Goal: Task Accomplishment & Management: Manage account settings

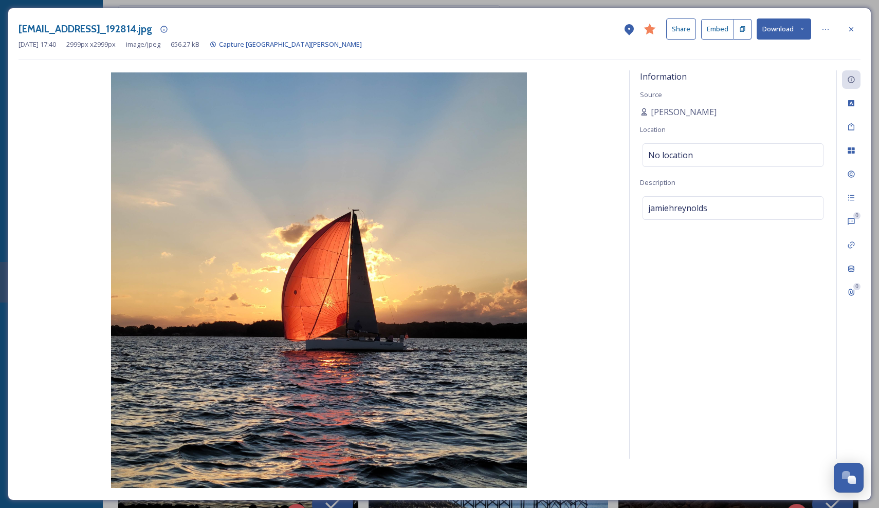
scroll to position [11064, 0]
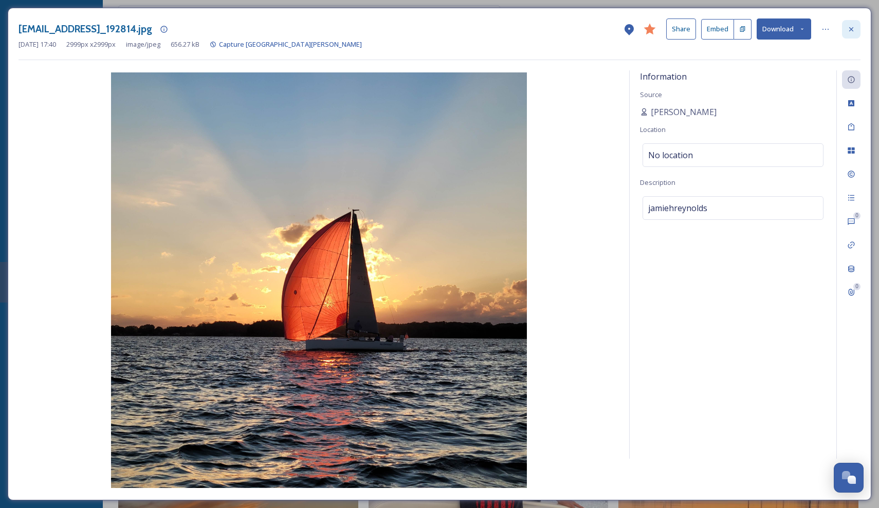
click at [848, 24] on div at bounding box center [851, 29] width 19 height 19
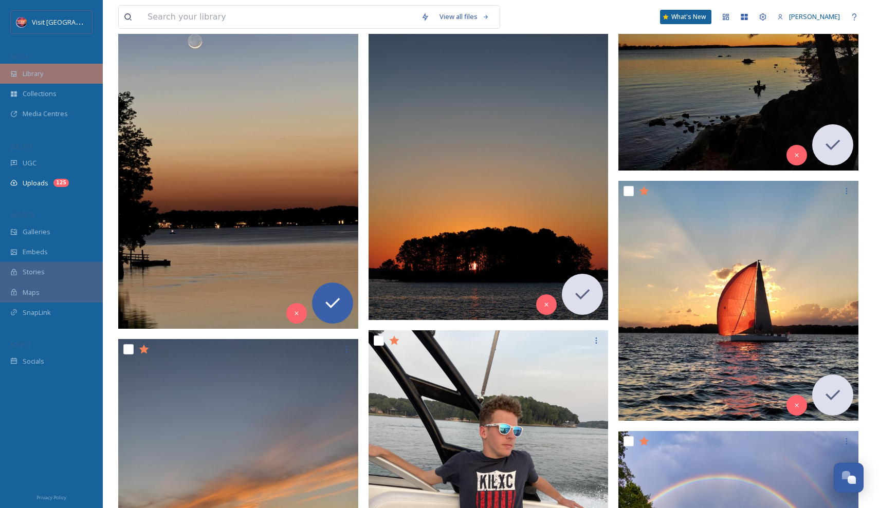
click at [6, 74] on div "Library" at bounding box center [51, 74] width 103 height 20
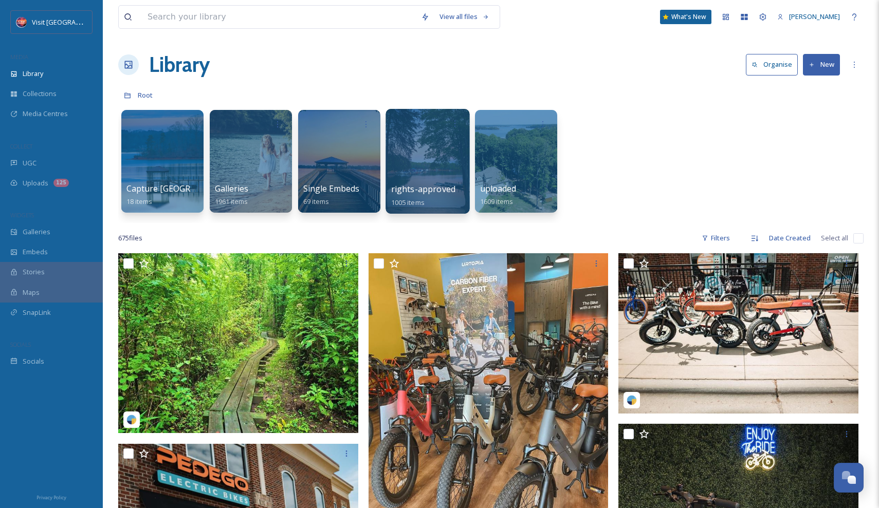
click at [425, 174] on div at bounding box center [428, 161] width 84 height 105
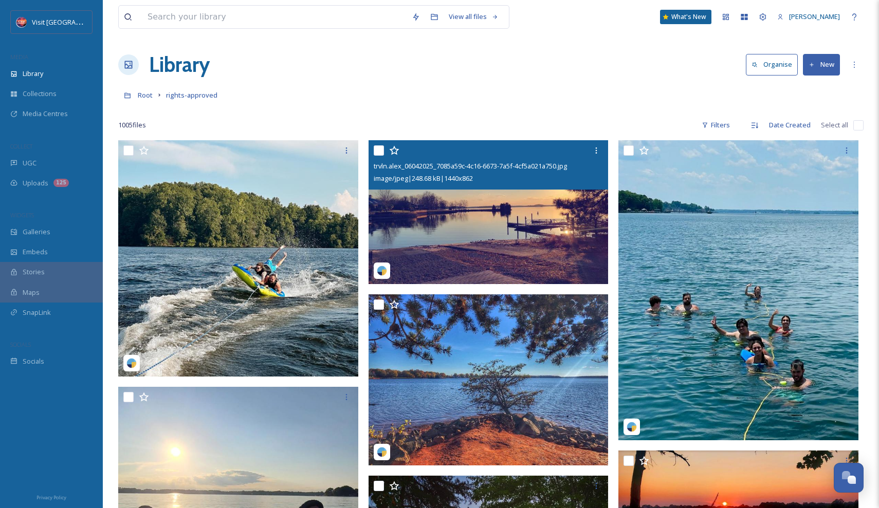
click at [497, 208] on img at bounding box center [489, 212] width 240 height 144
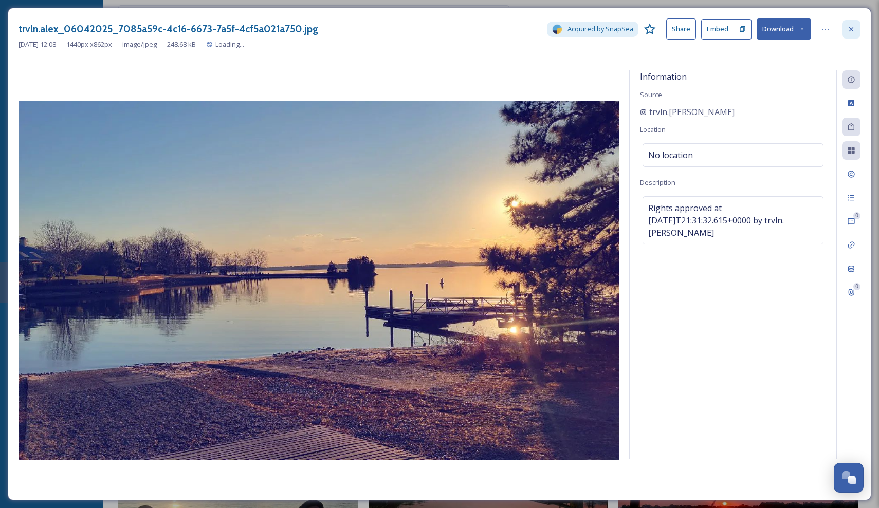
click at [854, 28] on icon at bounding box center [851, 29] width 8 height 8
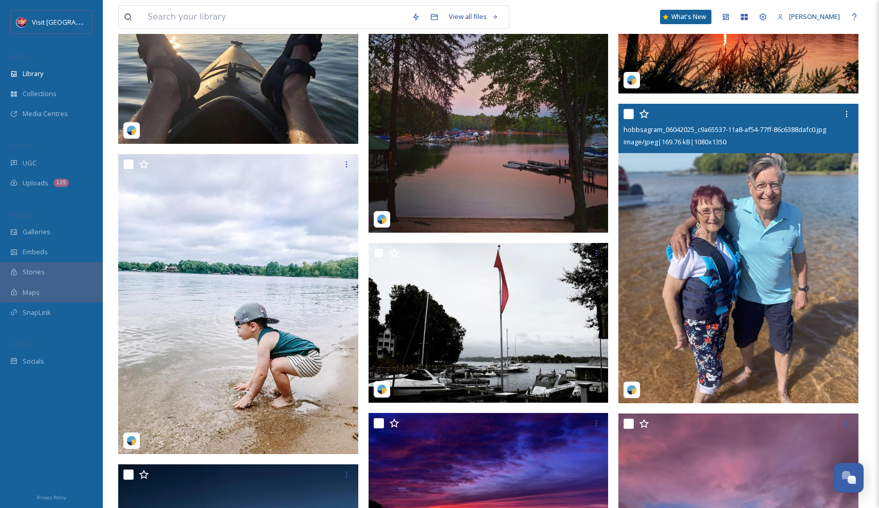
scroll to position [576, 0]
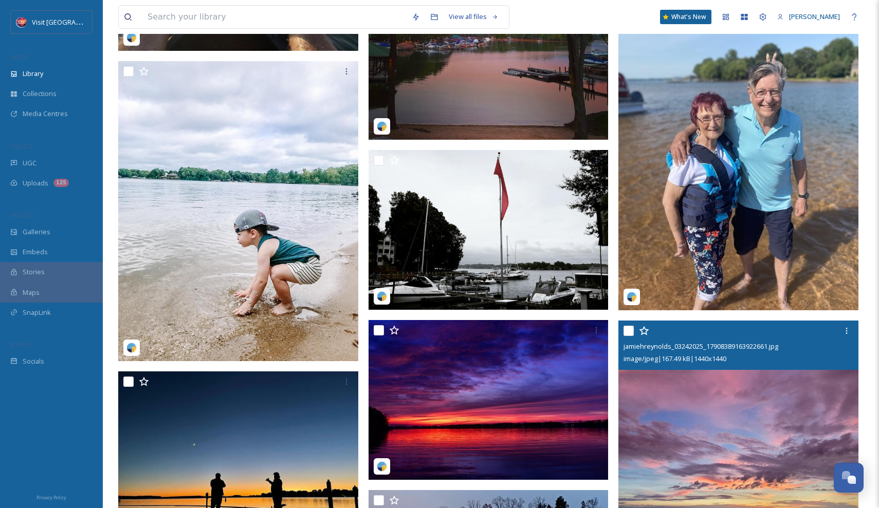
click at [720, 413] on img at bounding box center [739, 441] width 240 height 240
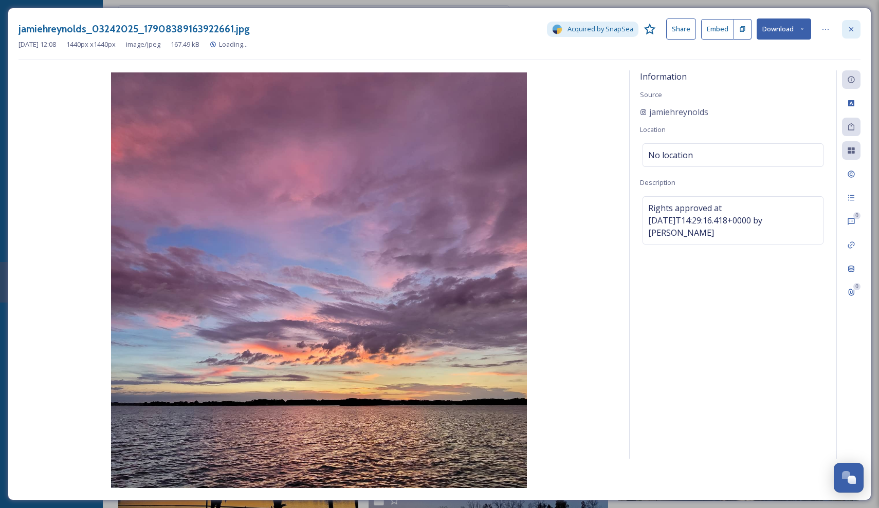
click at [849, 29] on icon at bounding box center [851, 29] width 8 height 8
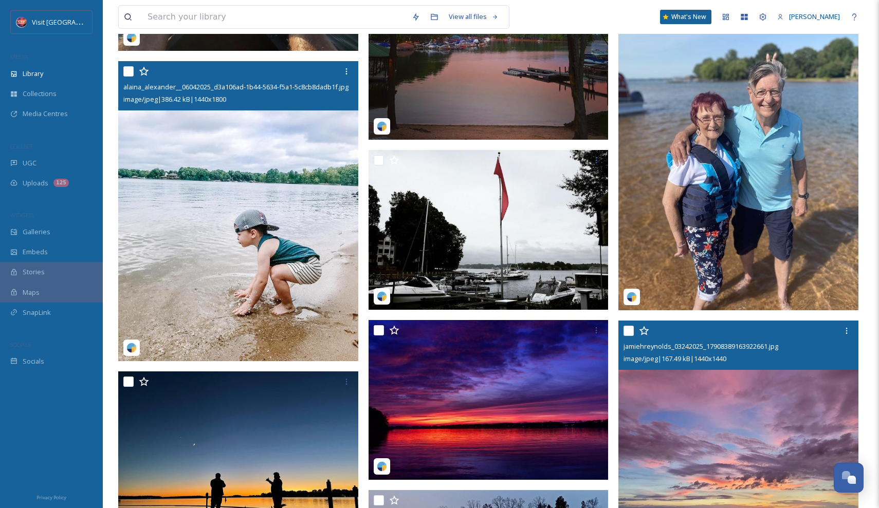
click at [311, 206] on img at bounding box center [238, 211] width 240 height 300
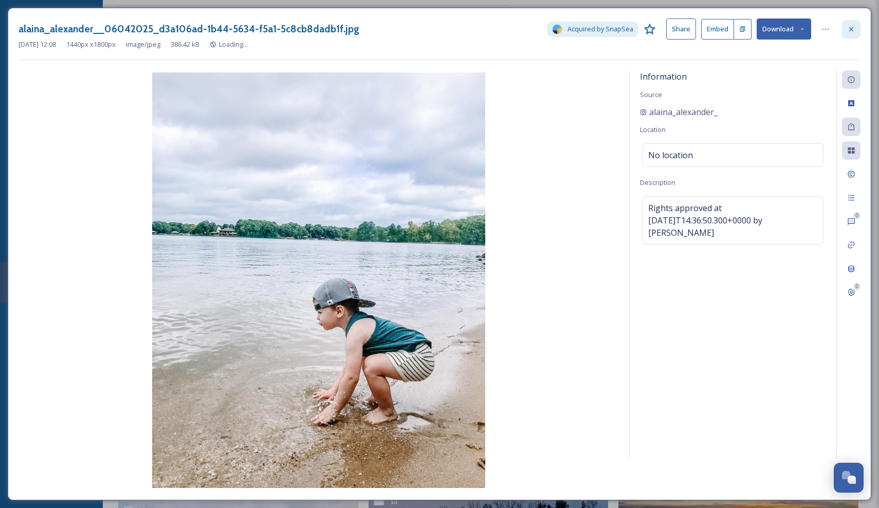
click at [853, 33] on div at bounding box center [851, 29] width 19 height 19
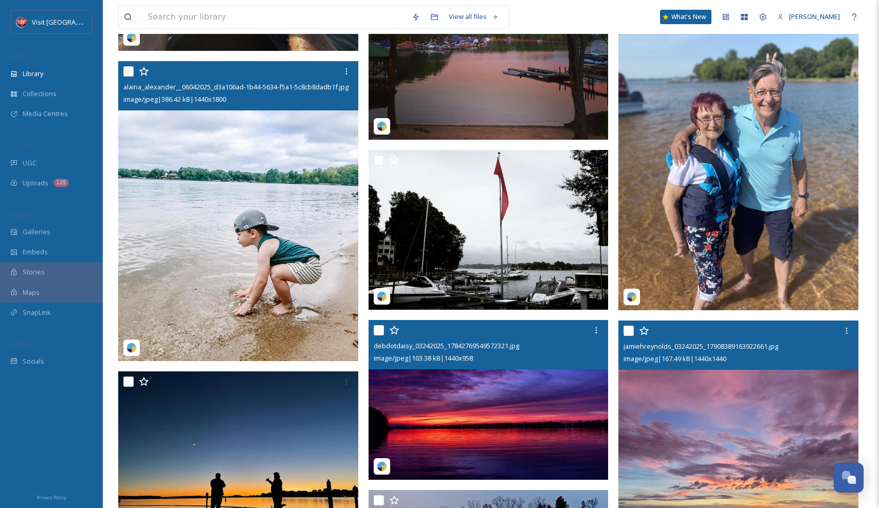
click at [499, 422] on img at bounding box center [489, 400] width 240 height 160
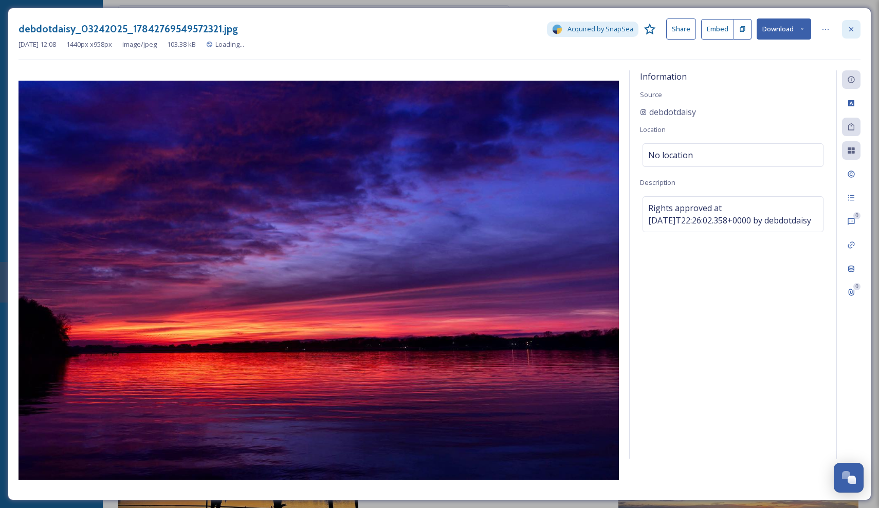
click at [851, 23] on div at bounding box center [851, 29] width 19 height 19
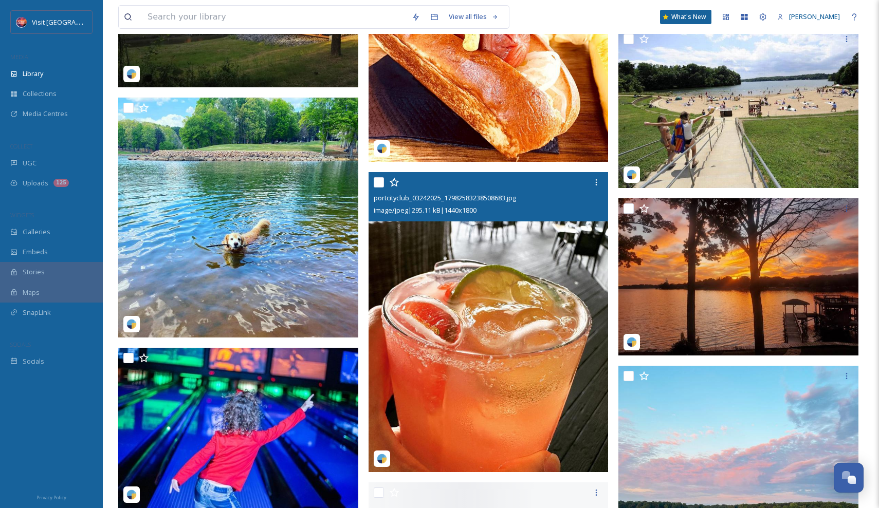
scroll to position [1977, 0]
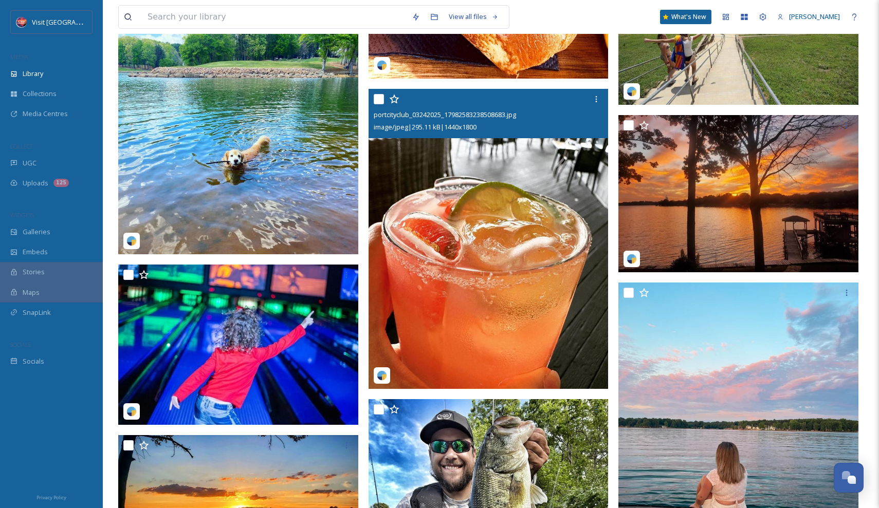
click at [520, 327] on img at bounding box center [489, 239] width 240 height 300
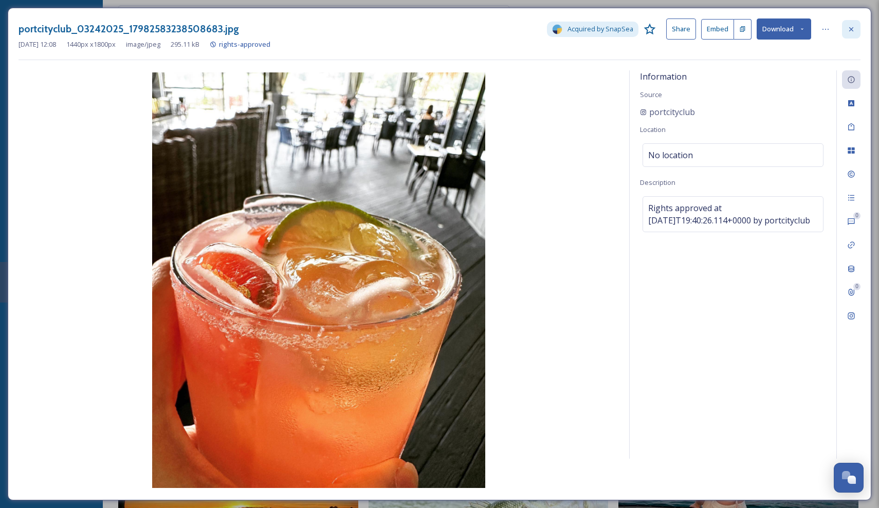
click at [853, 27] on icon at bounding box center [851, 29] width 8 height 8
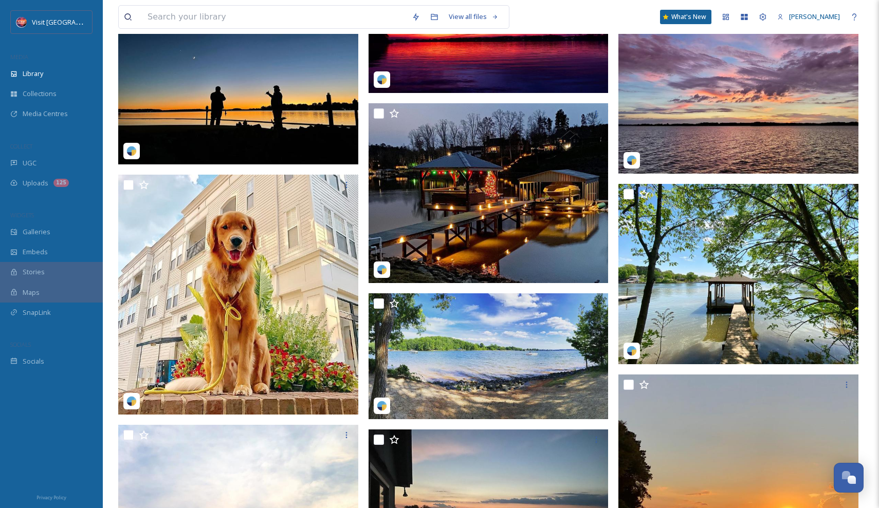
scroll to position [489, 0]
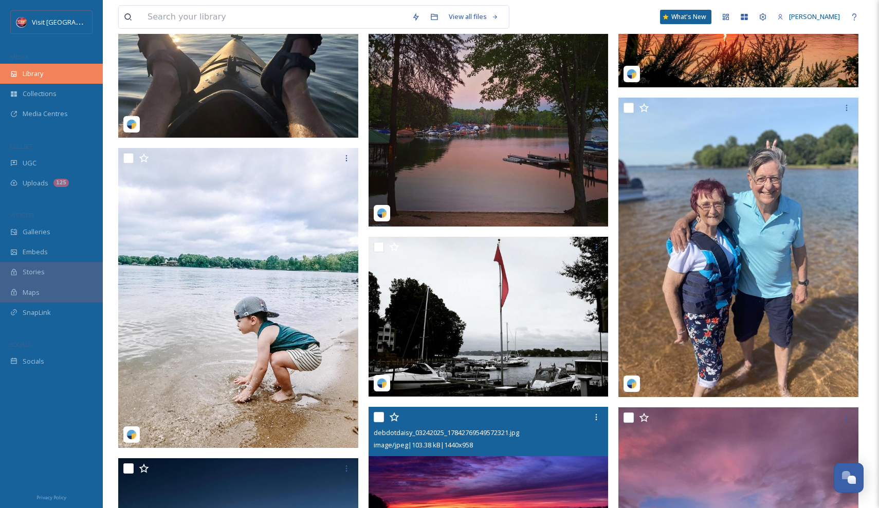
click at [58, 79] on div "Library" at bounding box center [51, 74] width 103 height 20
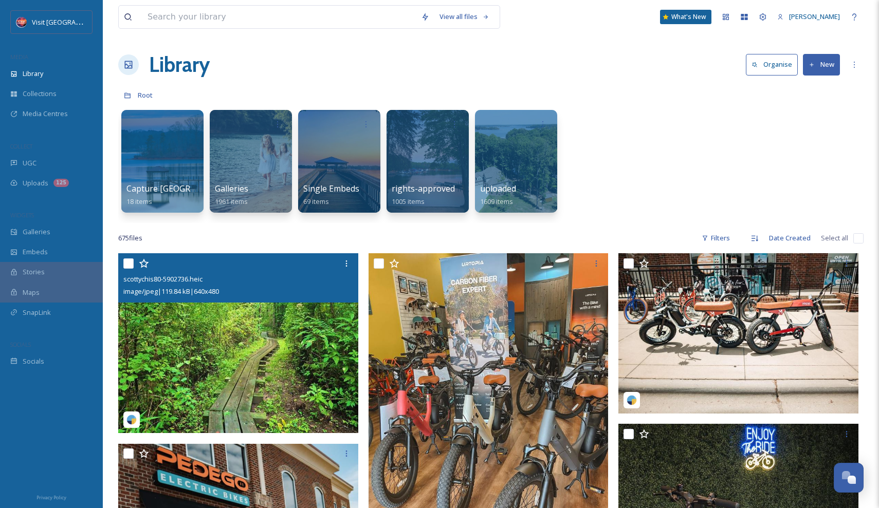
click at [284, 350] on img at bounding box center [238, 343] width 240 height 180
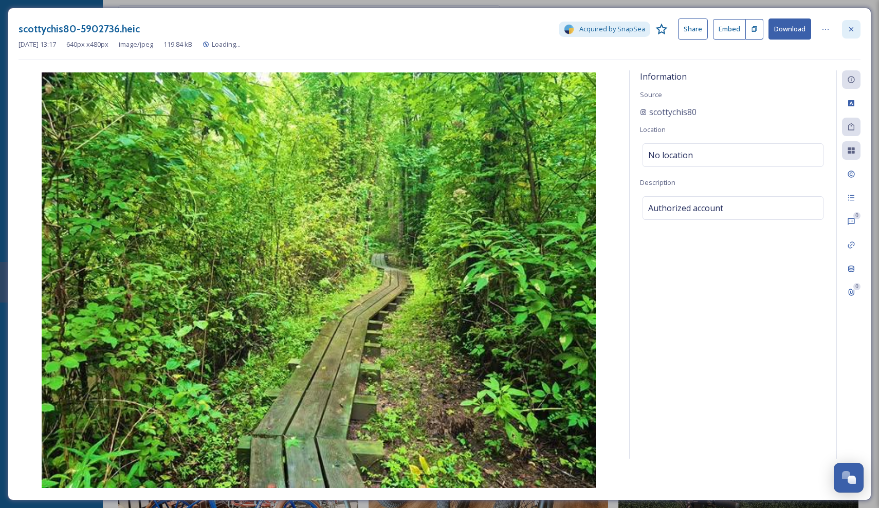
click at [855, 24] on div at bounding box center [851, 29] width 19 height 19
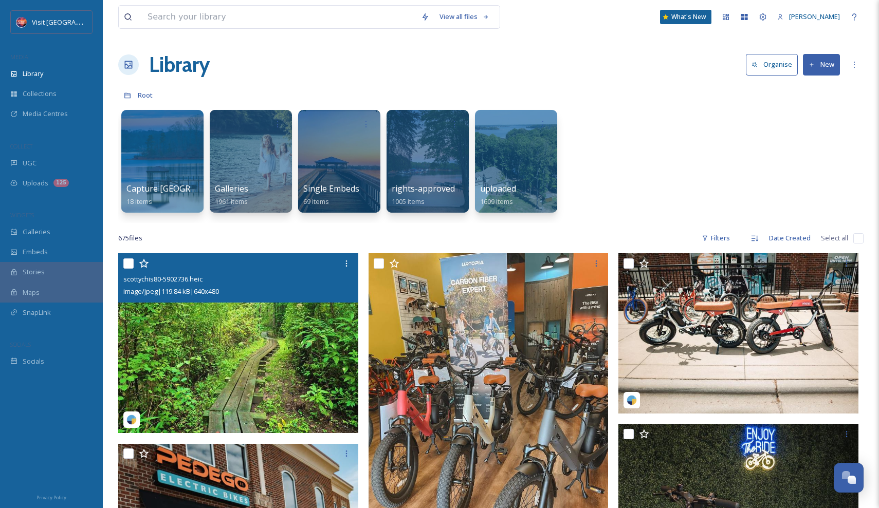
click at [320, 356] on img at bounding box center [238, 343] width 240 height 180
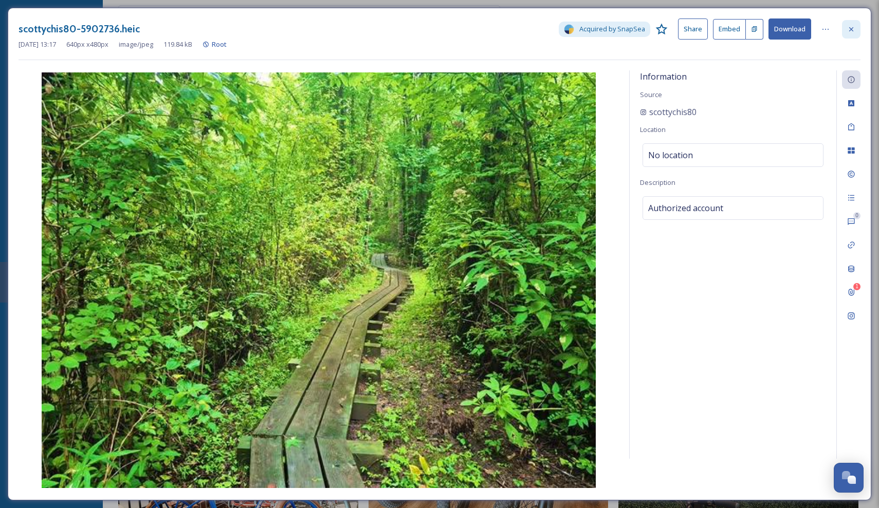
click at [853, 29] on icon at bounding box center [851, 29] width 8 height 8
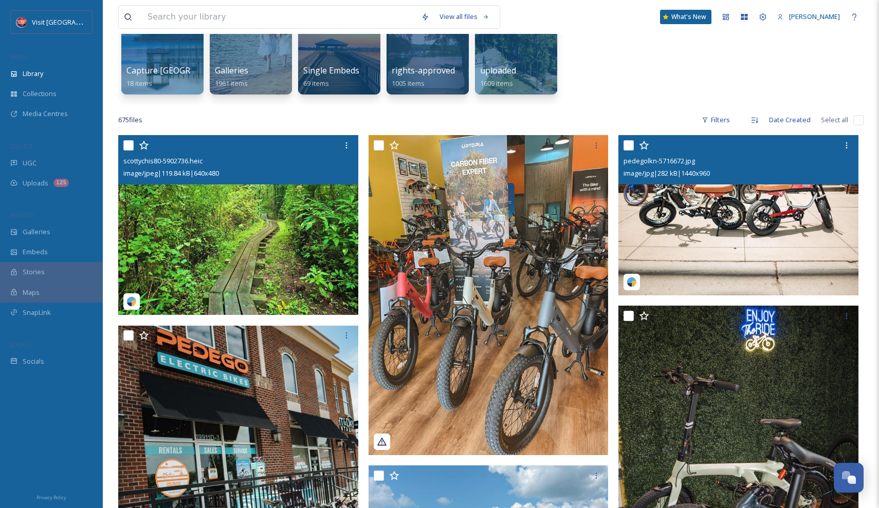
scroll to position [123, 0]
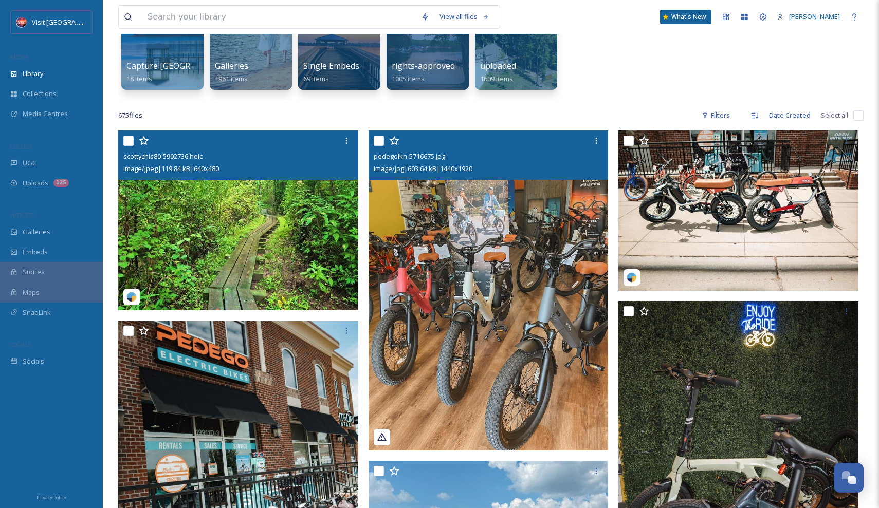
click at [519, 301] on img at bounding box center [489, 291] width 240 height 320
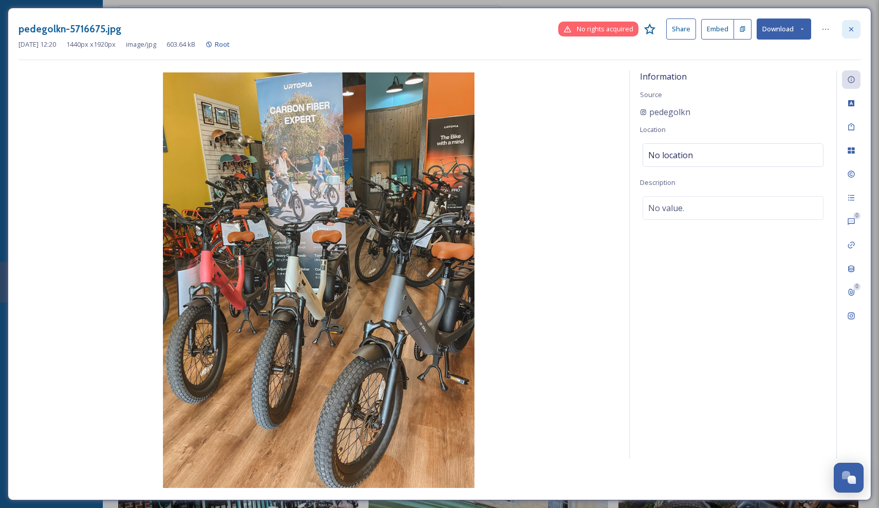
click at [854, 29] on icon at bounding box center [851, 29] width 8 height 8
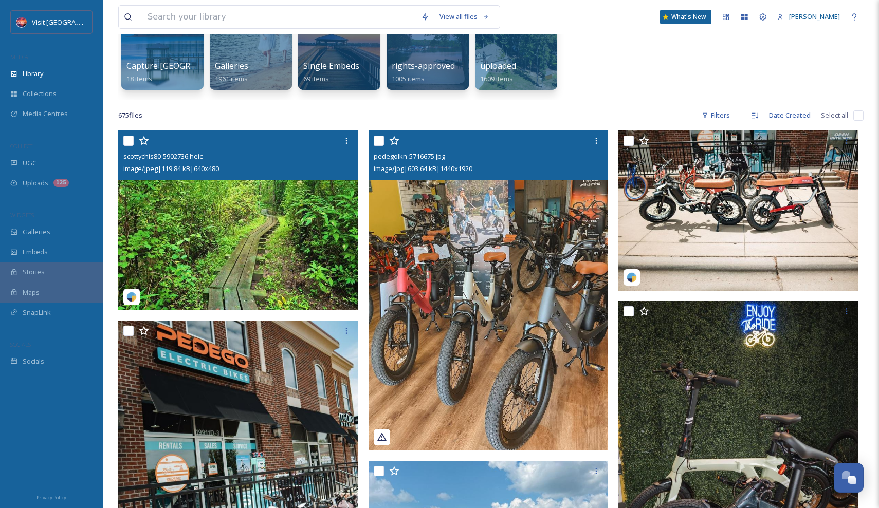
scroll to position [153, 0]
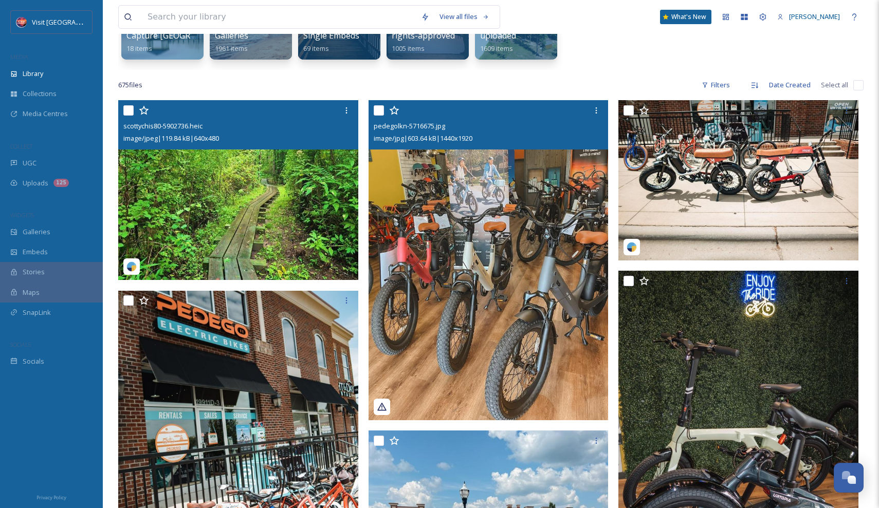
click at [379, 112] on input "checkbox" at bounding box center [379, 110] width 10 height 10
checkbox input "true"
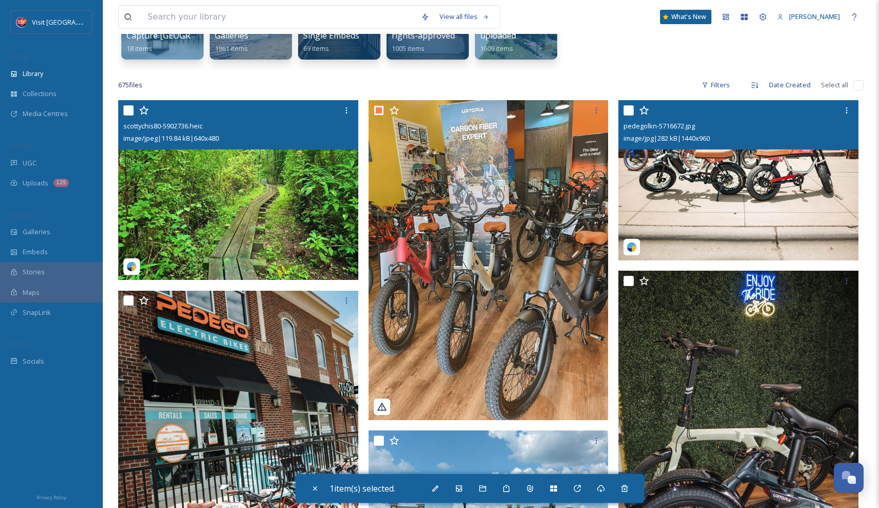
click at [627, 112] on input "checkbox" at bounding box center [629, 110] width 10 height 10
checkbox input "true"
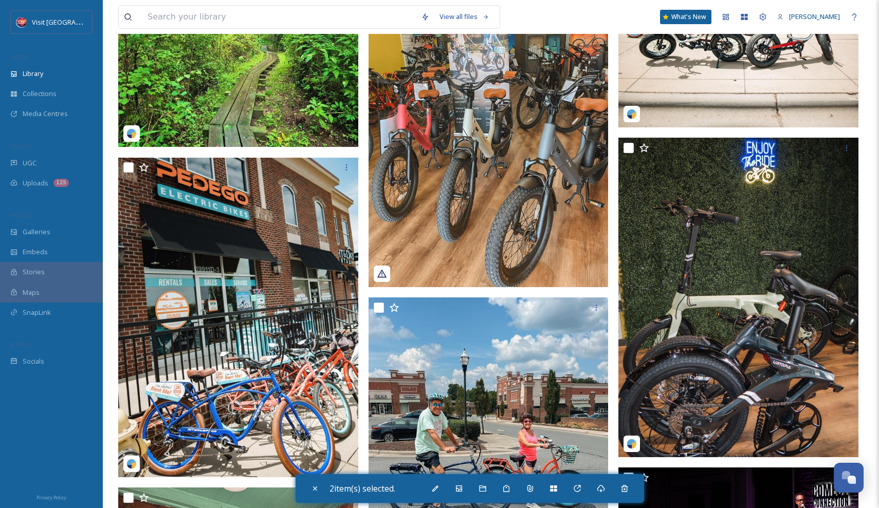
scroll to position [346, 0]
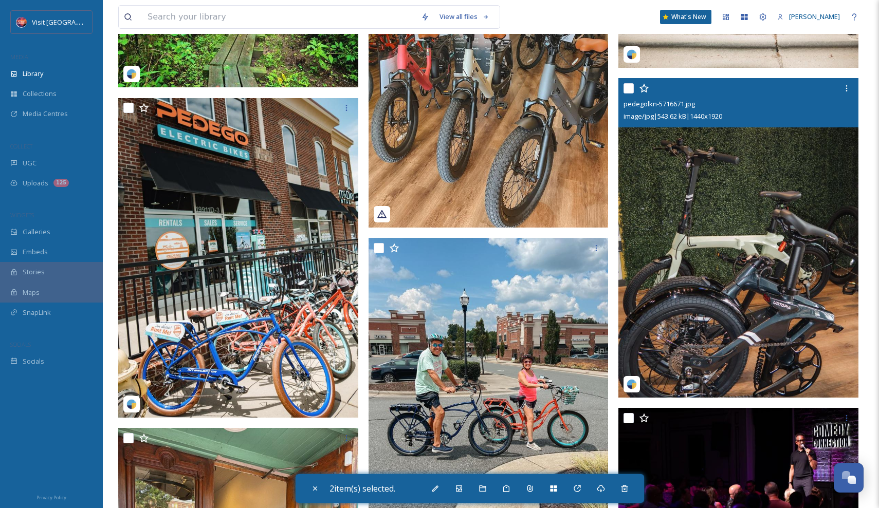
click at [627, 93] on input "checkbox" at bounding box center [629, 88] width 10 height 10
checkbox input "true"
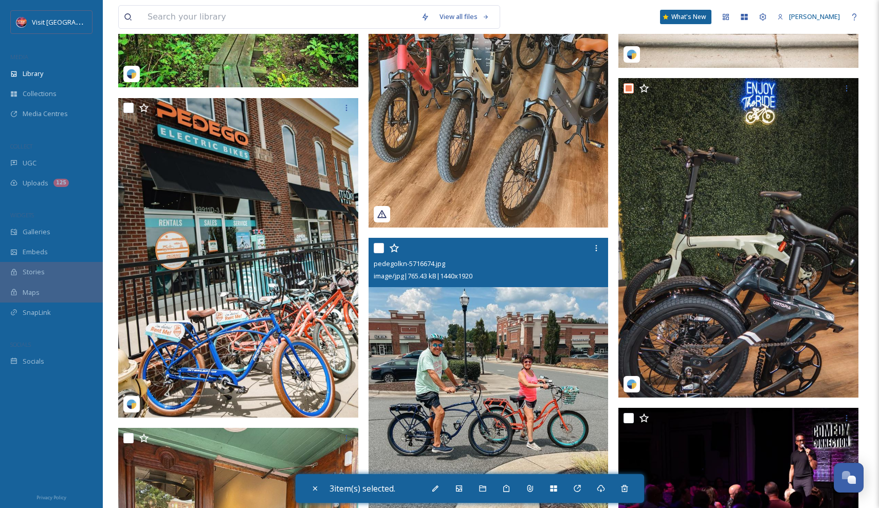
click at [377, 246] on input "checkbox" at bounding box center [379, 248] width 10 height 10
checkbox input "true"
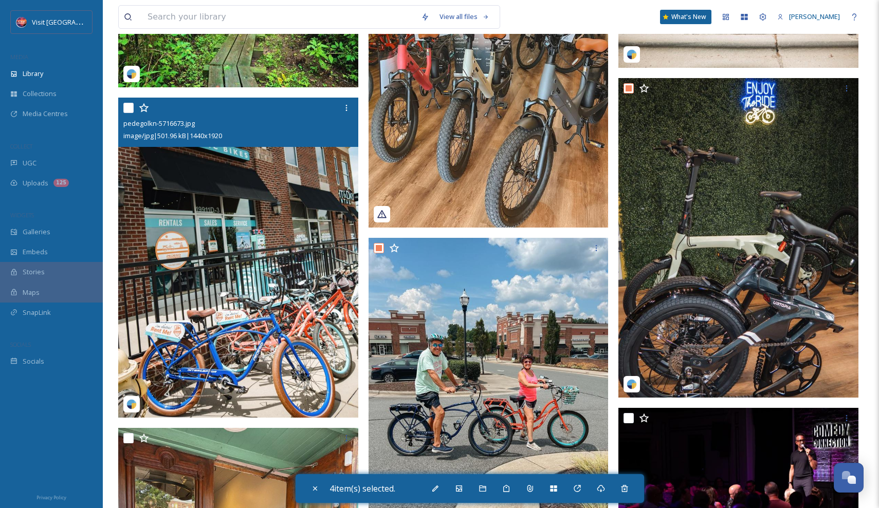
click at [129, 111] on input "checkbox" at bounding box center [128, 108] width 10 height 10
checkbox input "true"
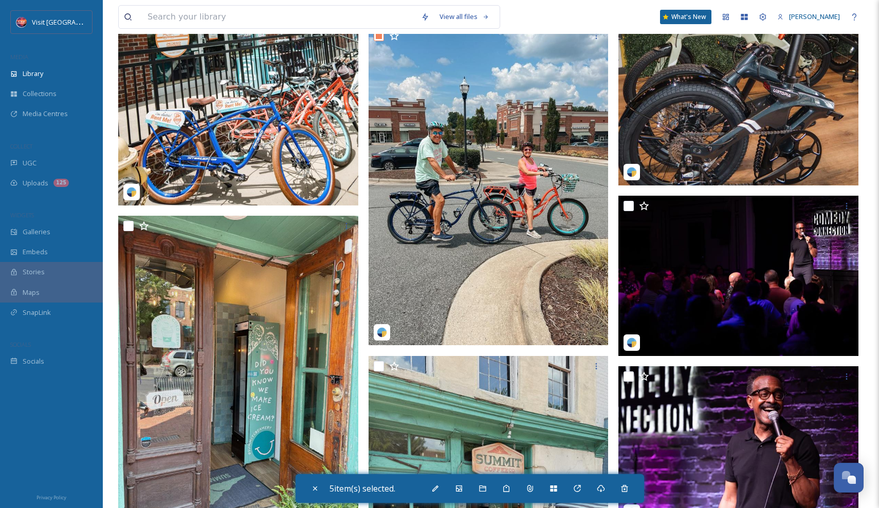
scroll to position [680, 0]
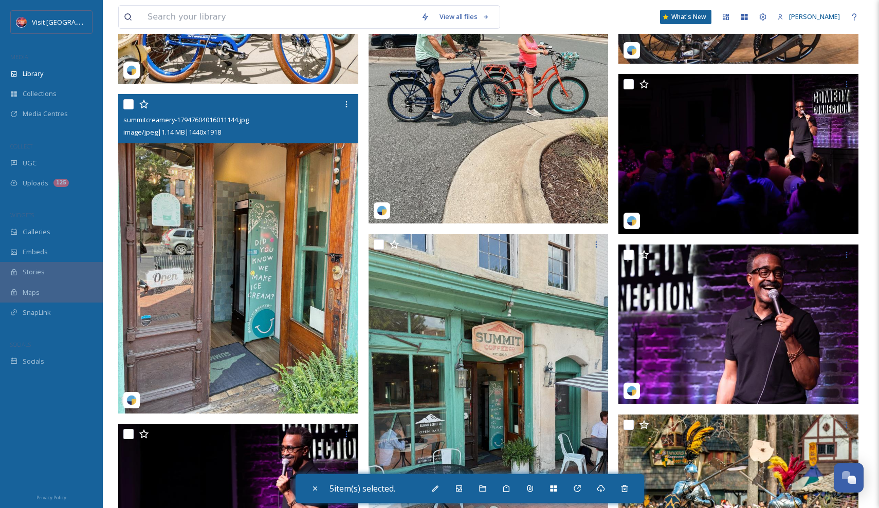
click at [124, 103] on input "checkbox" at bounding box center [128, 104] width 10 height 10
checkbox input "true"
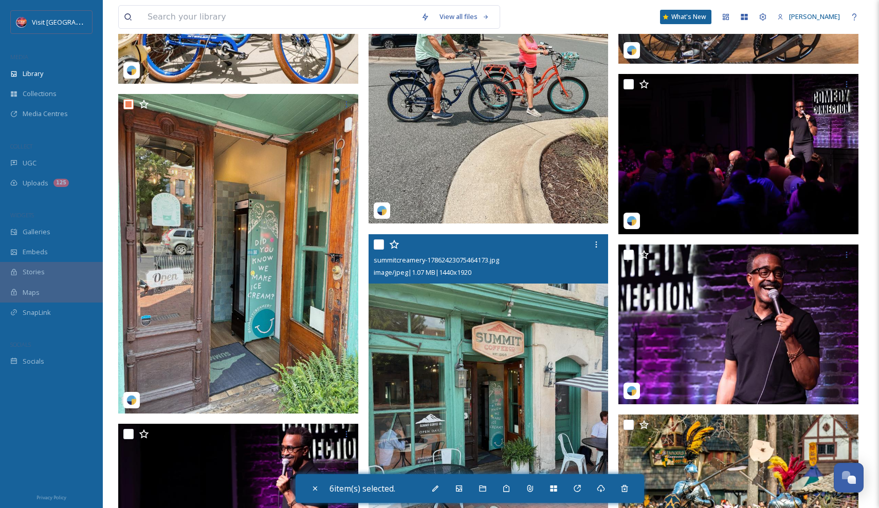
click at [378, 241] on input "checkbox" at bounding box center [379, 245] width 10 height 10
checkbox input "true"
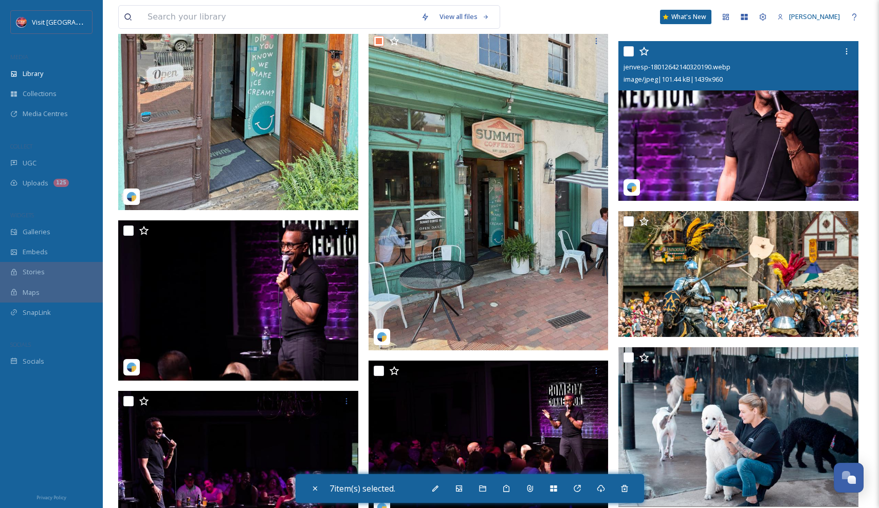
scroll to position [885, 0]
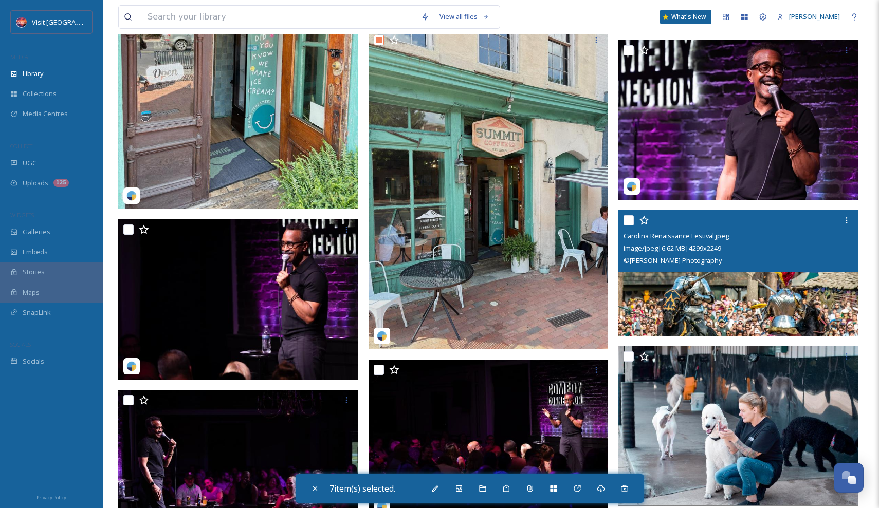
click at [627, 221] on input "checkbox" at bounding box center [629, 220] width 10 height 10
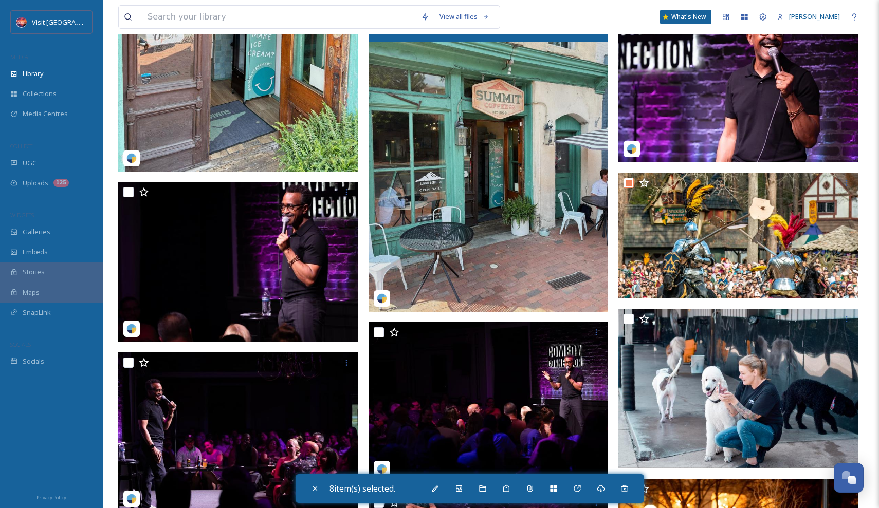
scroll to position [925, 0]
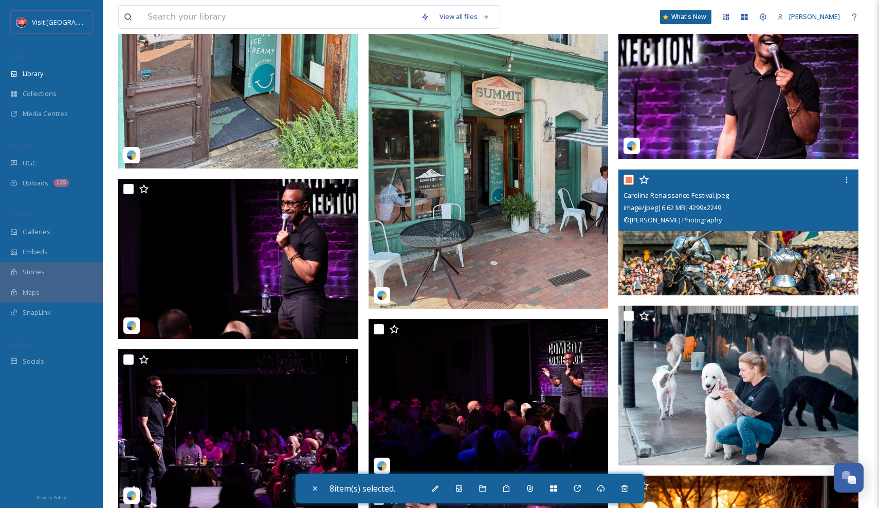
click at [626, 182] on input "checkbox" at bounding box center [629, 180] width 10 height 10
checkbox input "false"
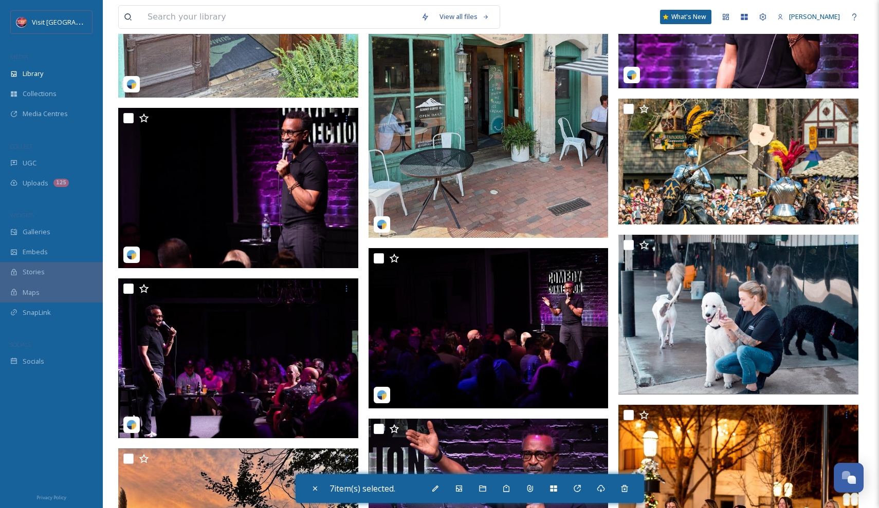
scroll to position [1034, 0]
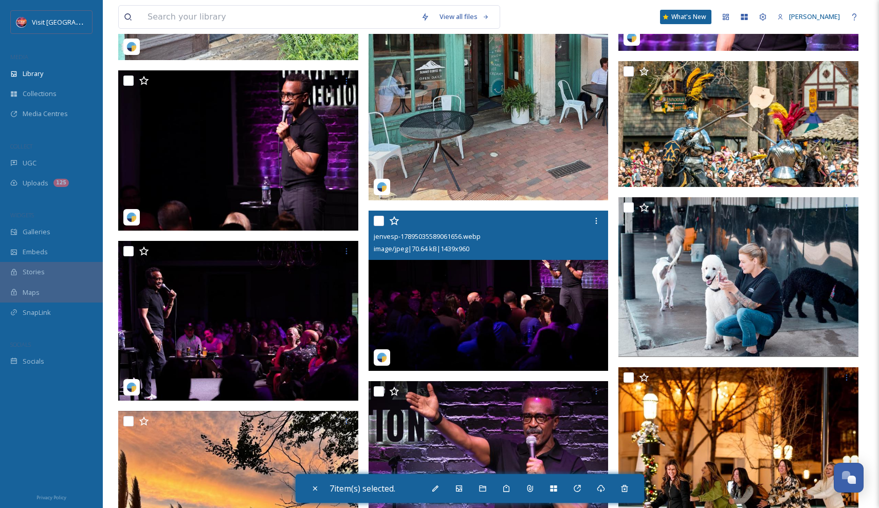
click at [376, 219] on input "checkbox" at bounding box center [379, 221] width 10 height 10
checkbox input "true"
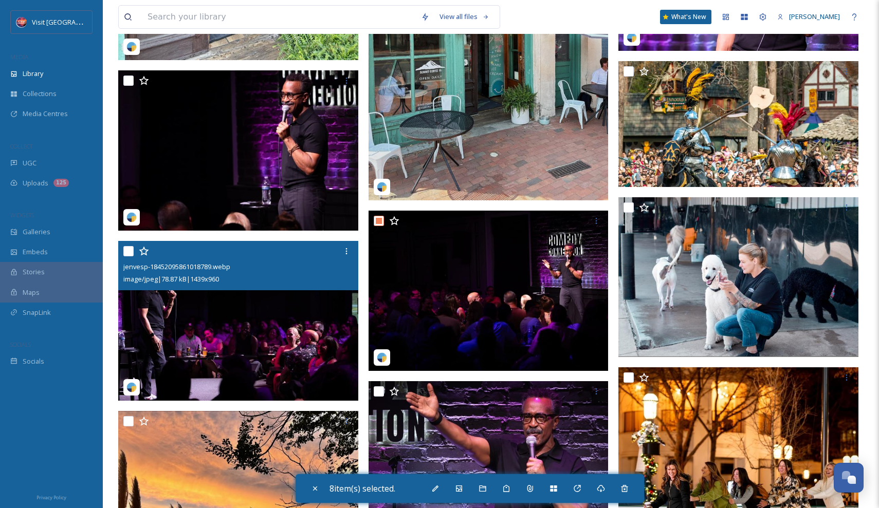
click at [128, 250] on input "checkbox" at bounding box center [128, 251] width 10 height 10
checkbox input "true"
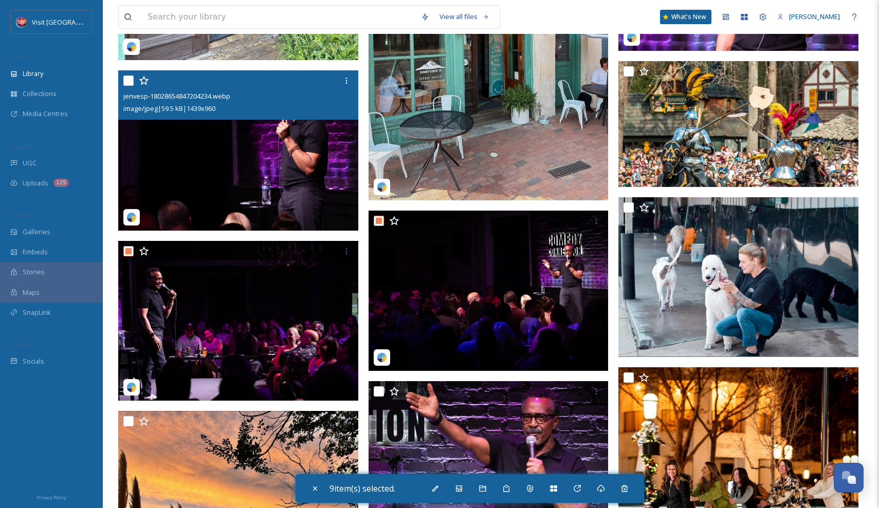
click at [129, 80] on input "checkbox" at bounding box center [128, 81] width 10 height 10
checkbox input "true"
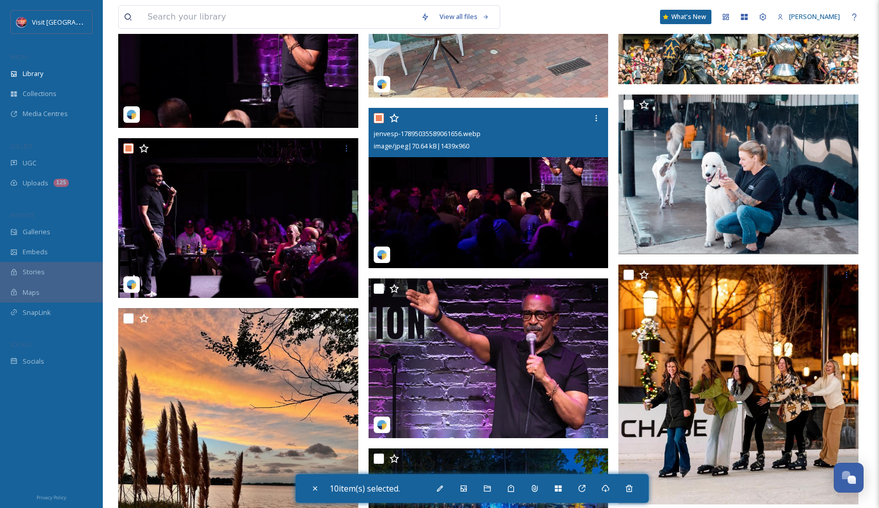
scroll to position [1139, 0]
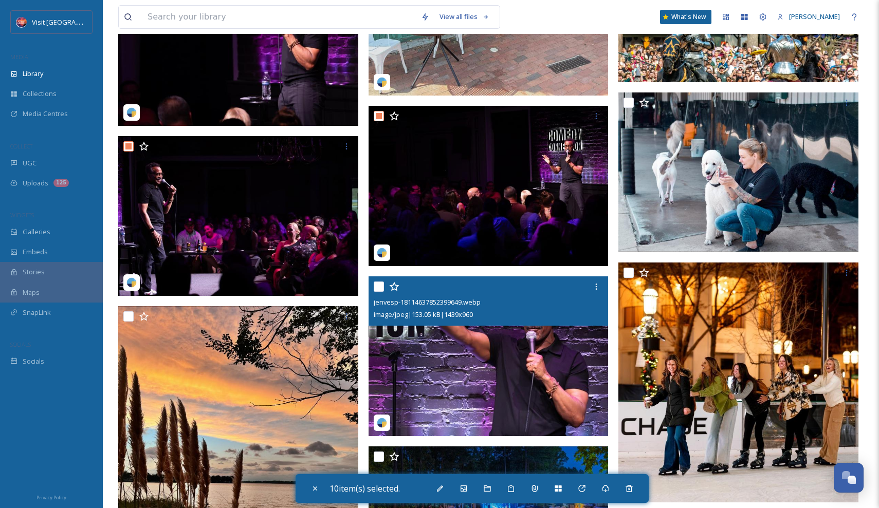
click at [378, 287] on input "checkbox" at bounding box center [379, 287] width 10 height 10
checkbox input "true"
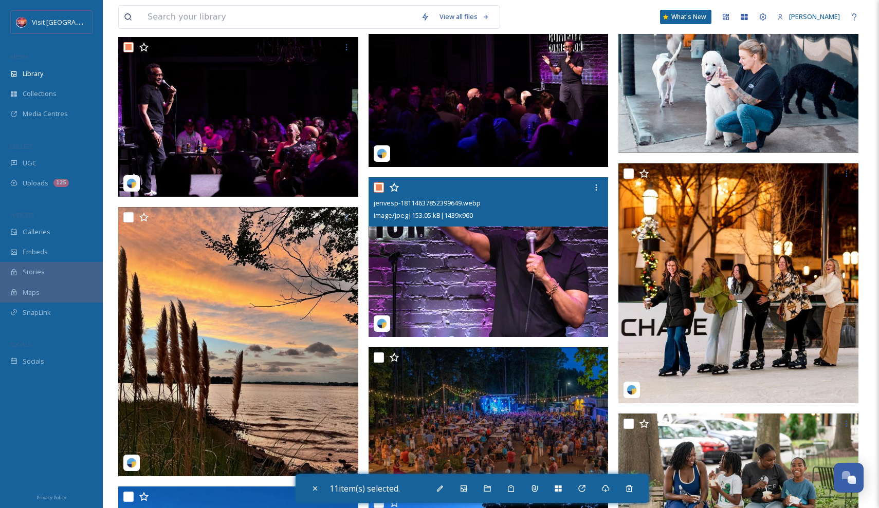
scroll to position [1246, 0]
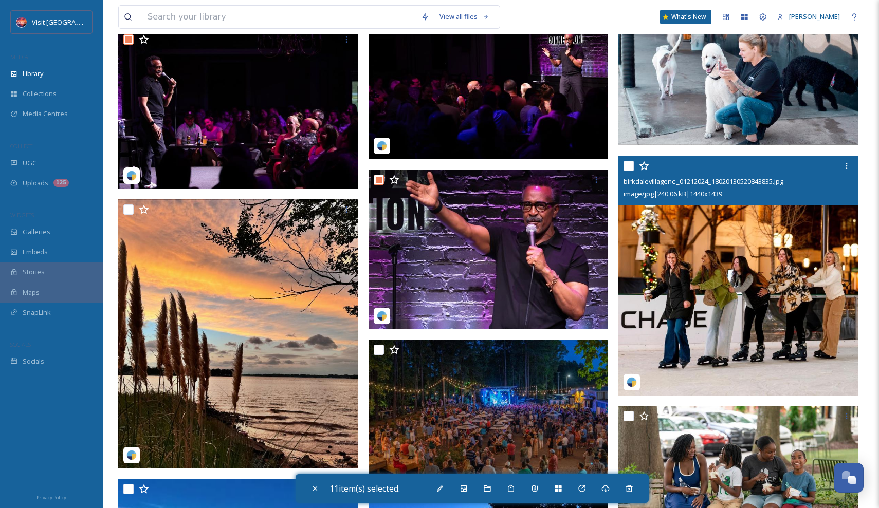
click at [629, 166] on input "checkbox" at bounding box center [629, 166] width 10 height 10
checkbox input "true"
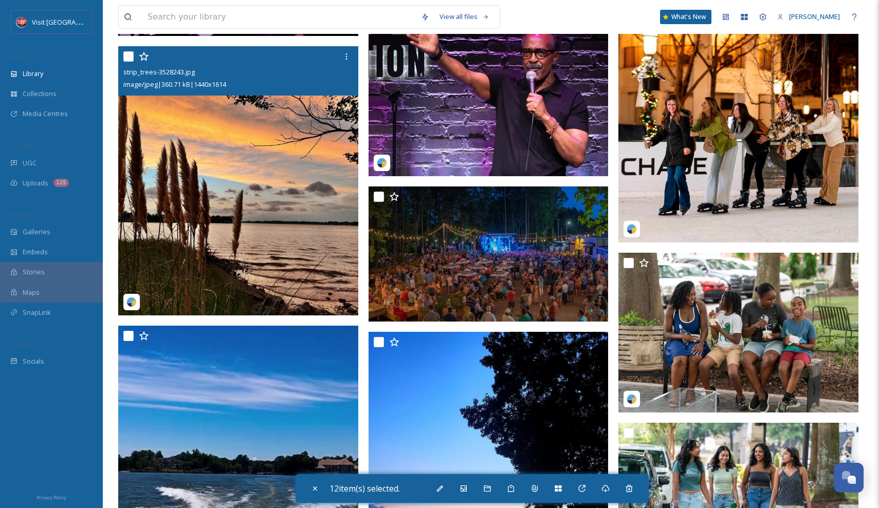
scroll to position [1384, 0]
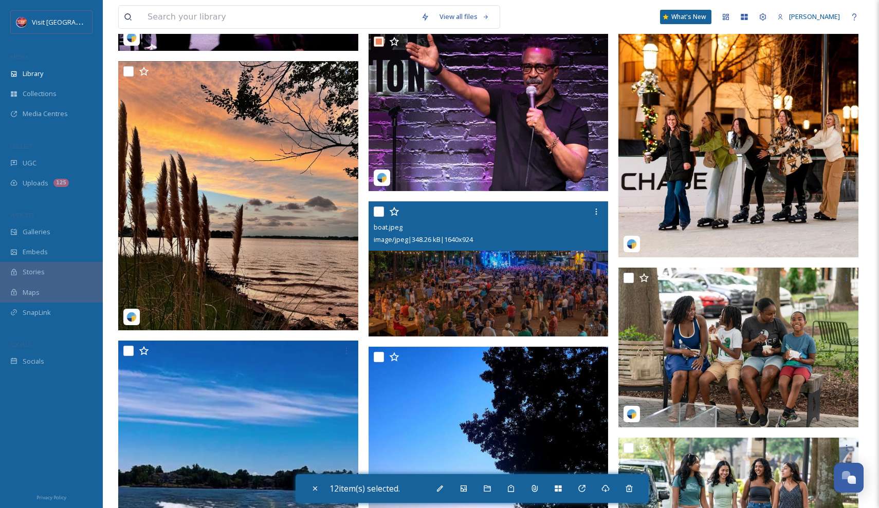
click at [375, 216] on input "checkbox" at bounding box center [379, 212] width 10 height 10
checkbox input "true"
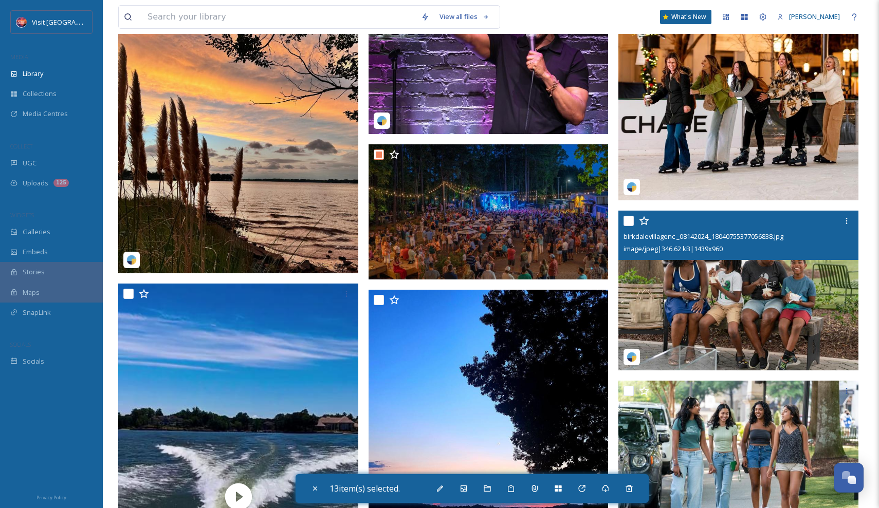
scroll to position [1454, 0]
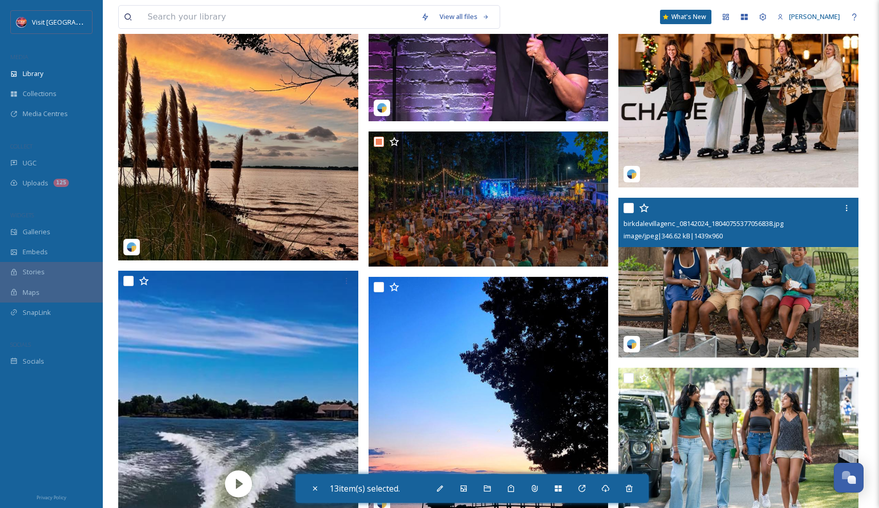
click at [629, 210] on input "checkbox" at bounding box center [629, 208] width 10 height 10
checkbox input "true"
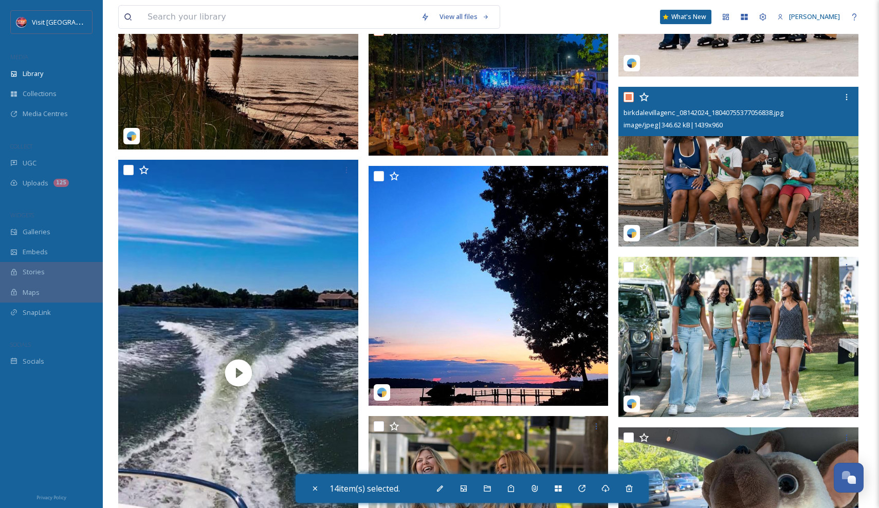
scroll to position [1580, 0]
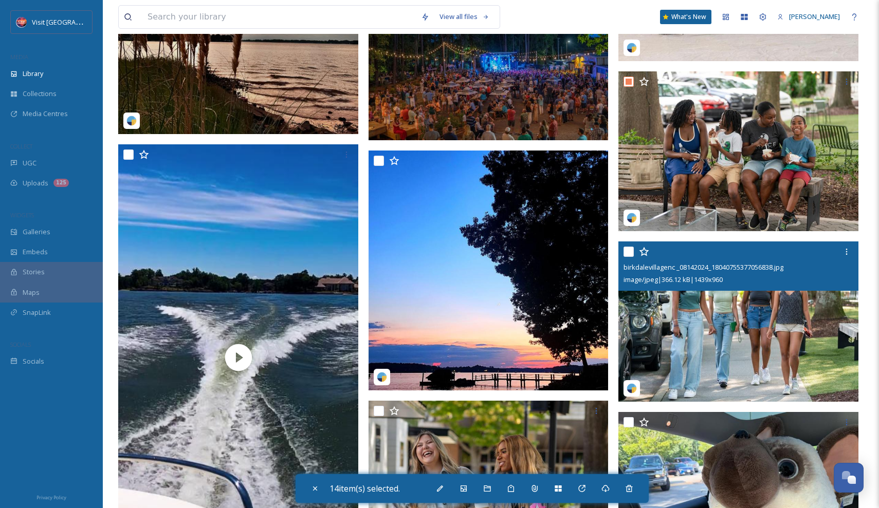
click at [627, 252] on input "checkbox" at bounding box center [629, 252] width 10 height 10
checkbox input "true"
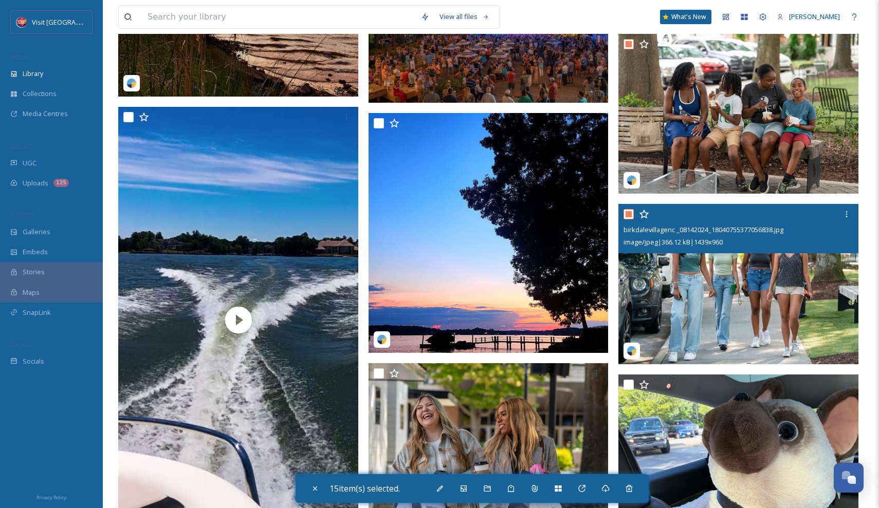
scroll to position [1632, 0]
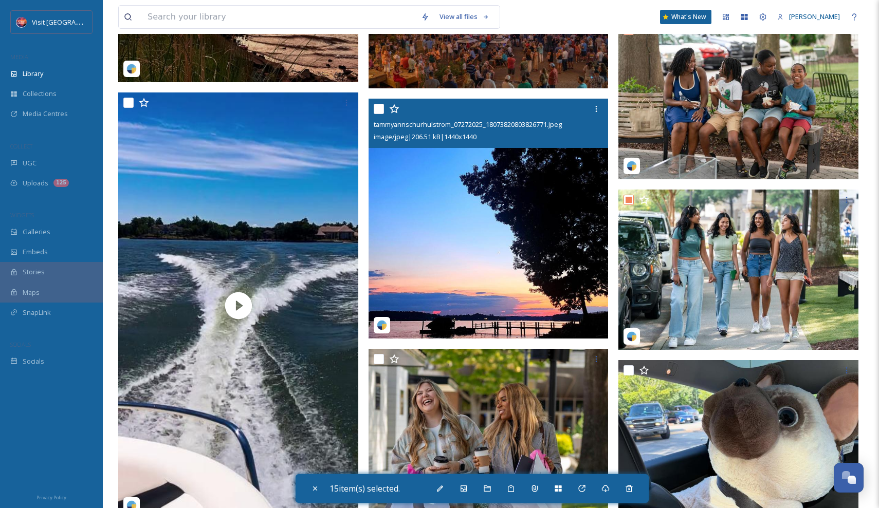
click at [379, 107] on input "checkbox" at bounding box center [379, 109] width 10 height 10
checkbox input "true"
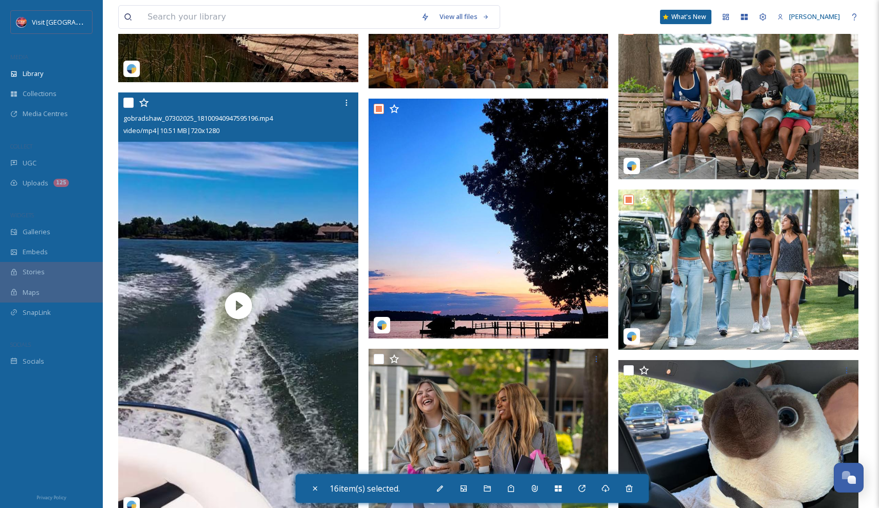
click at [129, 102] on input "checkbox" at bounding box center [128, 103] width 10 height 10
checkbox input "true"
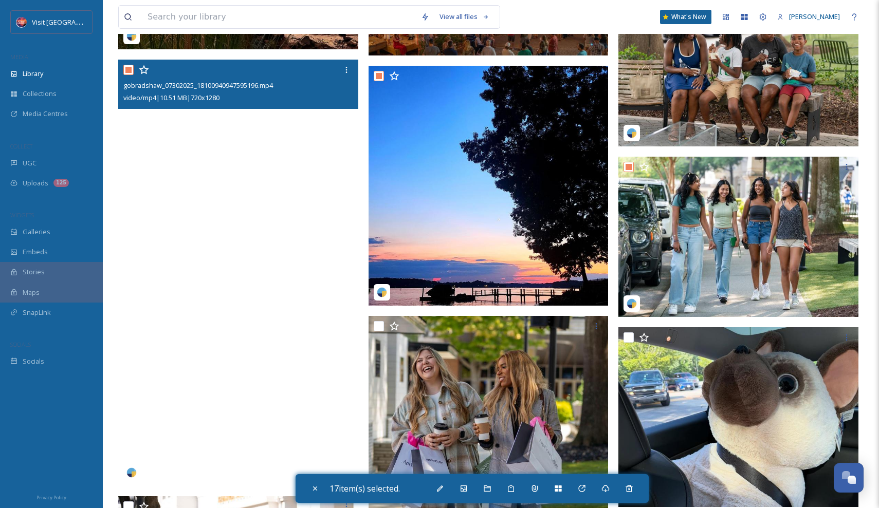
scroll to position [1628, 0]
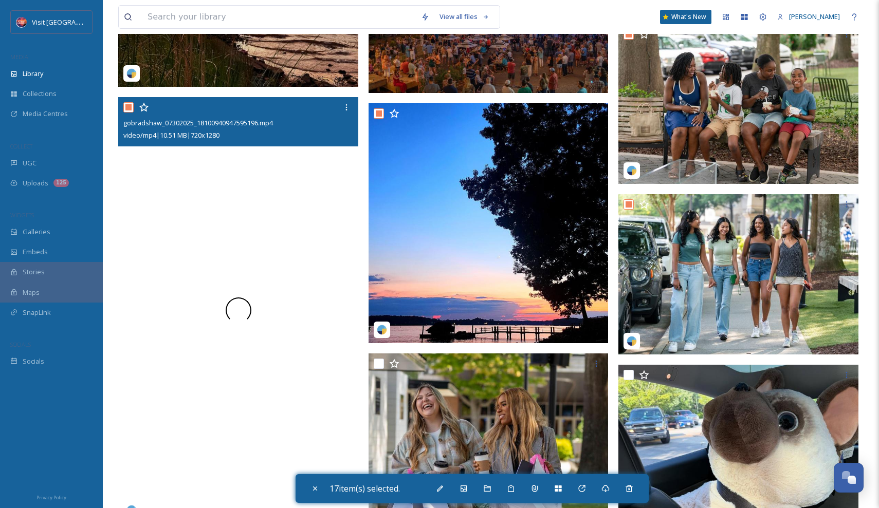
click at [274, 176] on div at bounding box center [238, 310] width 240 height 427
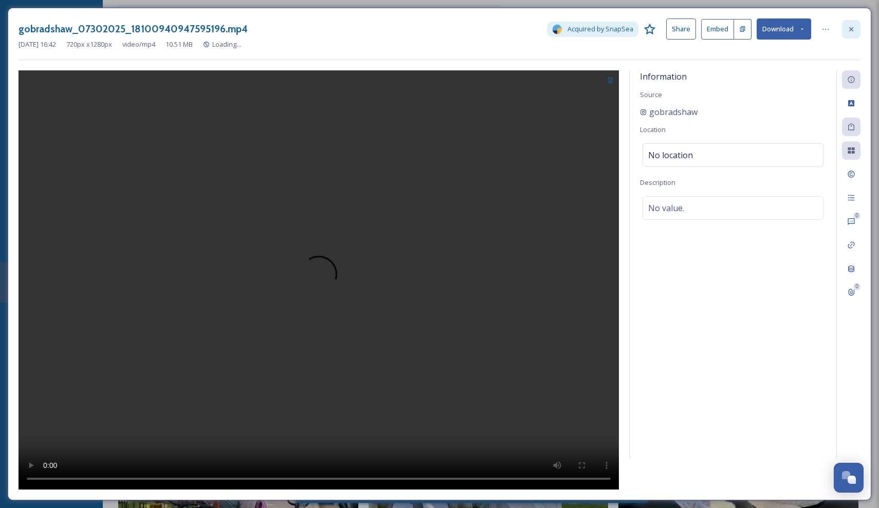
click at [854, 30] on icon at bounding box center [851, 29] width 8 height 8
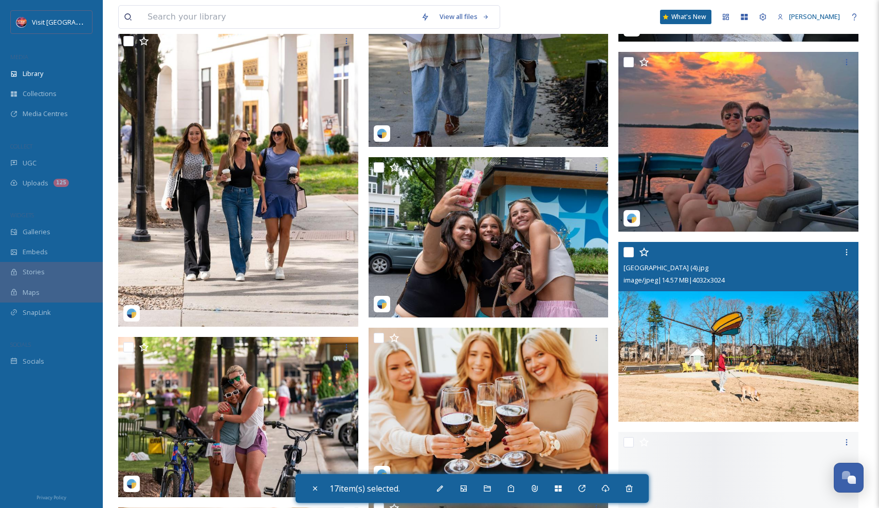
scroll to position [2124, 0]
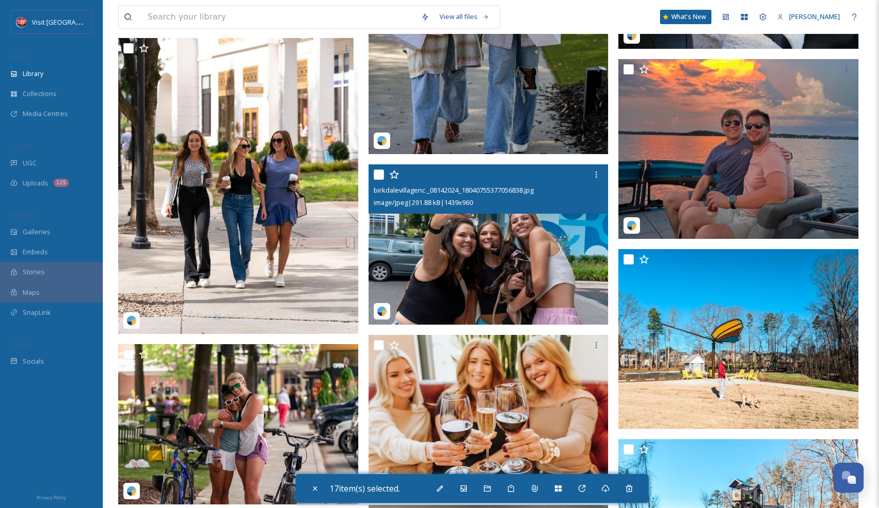
click at [380, 172] on input "checkbox" at bounding box center [379, 175] width 10 height 10
checkbox input "true"
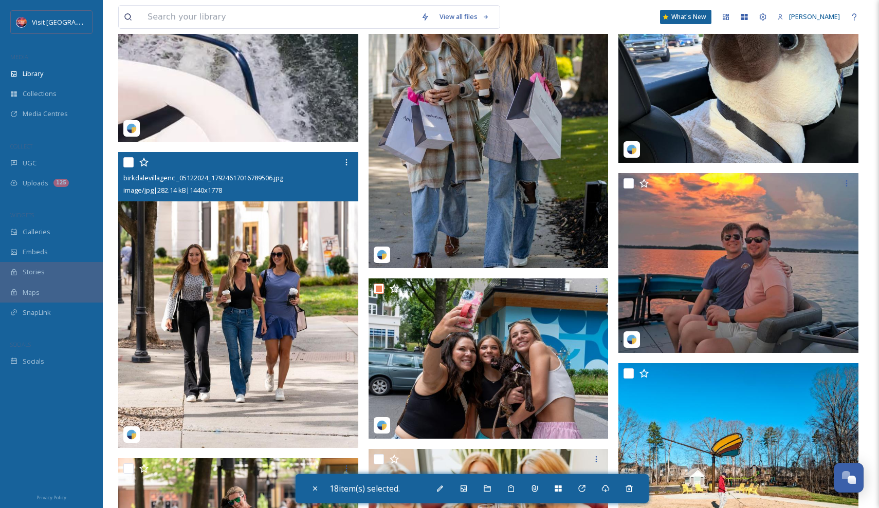
scroll to position [2009, 0]
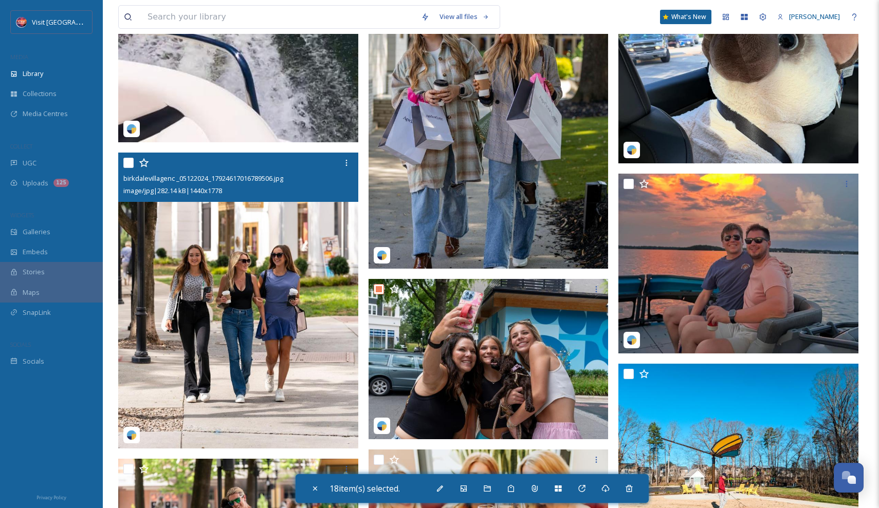
click at [125, 159] on input "checkbox" at bounding box center [128, 163] width 10 height 10
checkbox input "true"
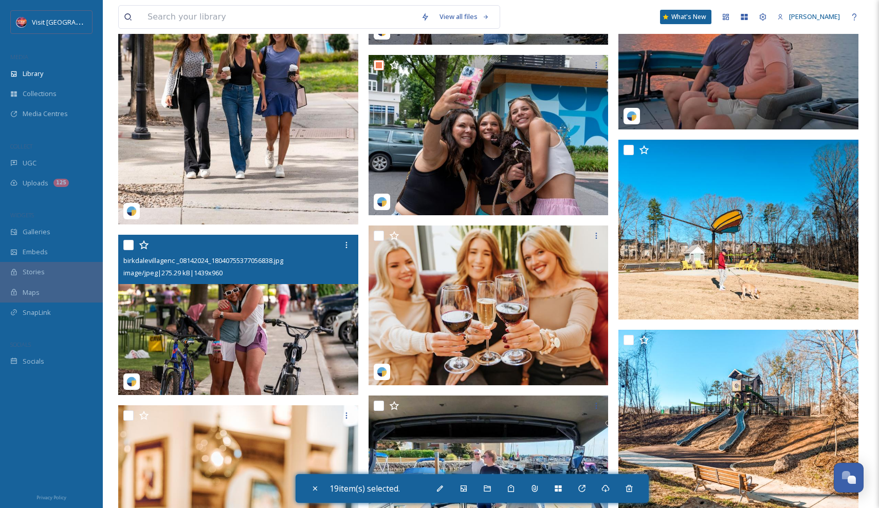
scroll to position [2263, 0]
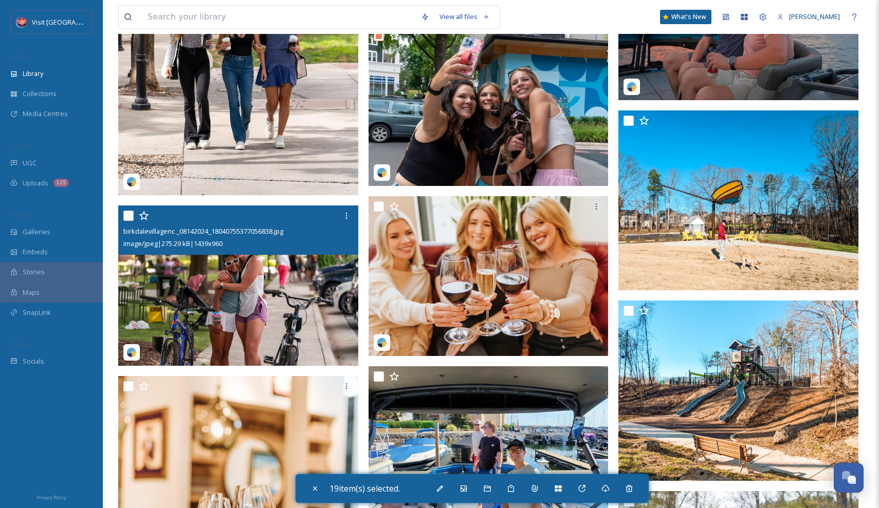
click at [130, 219] on input "checkbox" at bounding box center [128, 216] width 10 height 10
checkbox input "true"
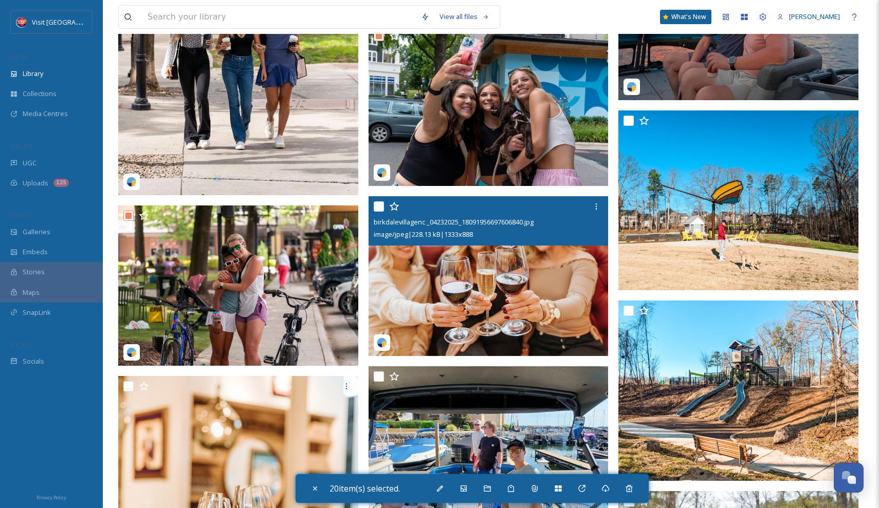
click at [375, 208] on input "checkbox" at bounding box center [379, 207] width 10 height 10
checkbox input "true"
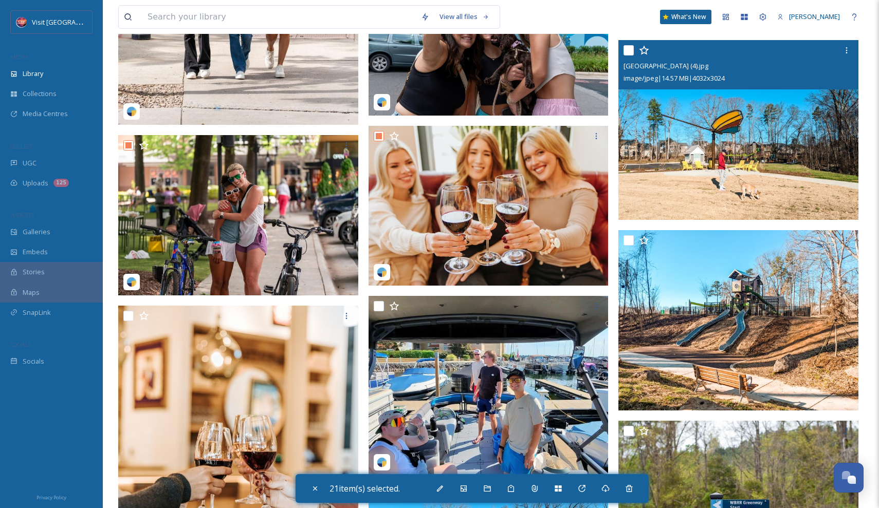
scroll to position [2339, 0]
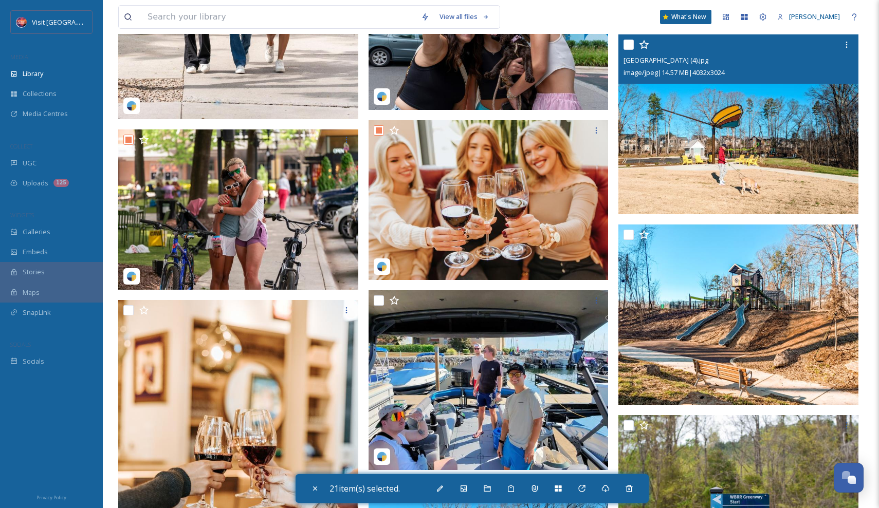
click at [627, 45] on input "checkbox" at bounding box center [629, 45] width 10 height 10
checkbox input "true"
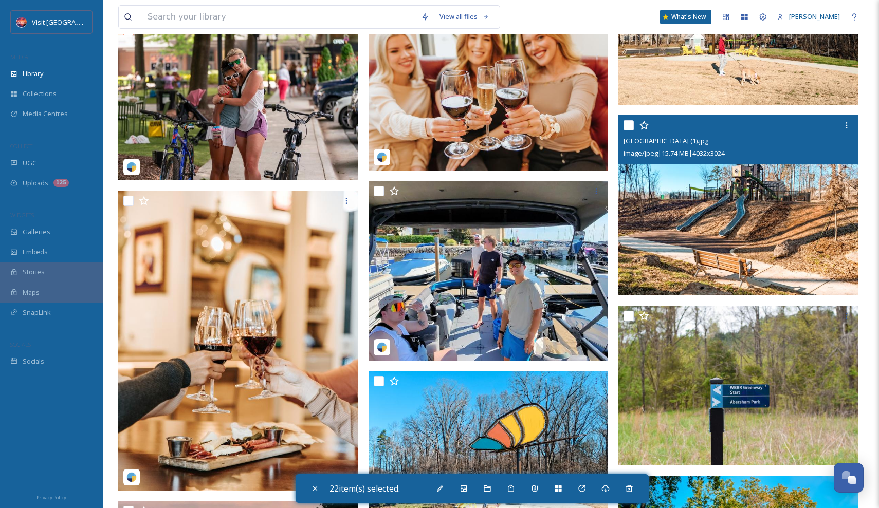
scroll to position [2458, 0]
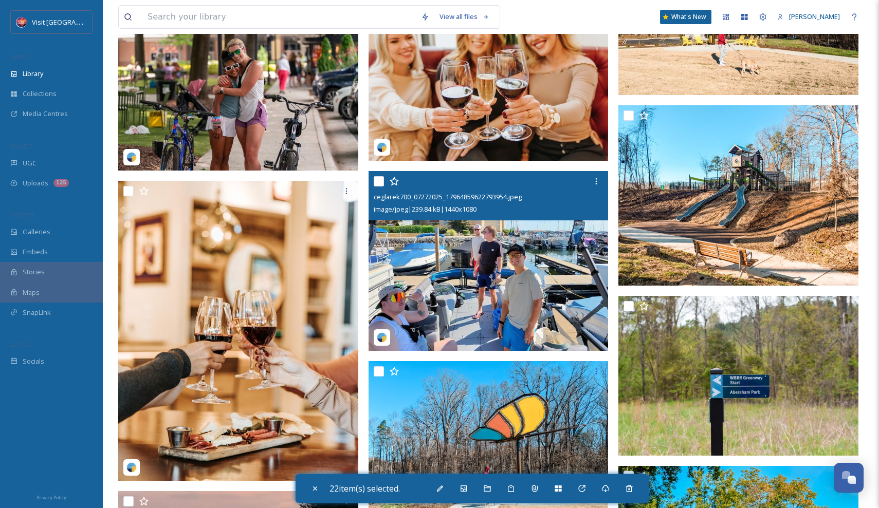
click at [379, 179] on input "checkbox" at bounding box center [379, 181] width 10 height 10
checkbox input "true"
click at [428, 250] on img at bounding box center [489, 261] width 240 height 180
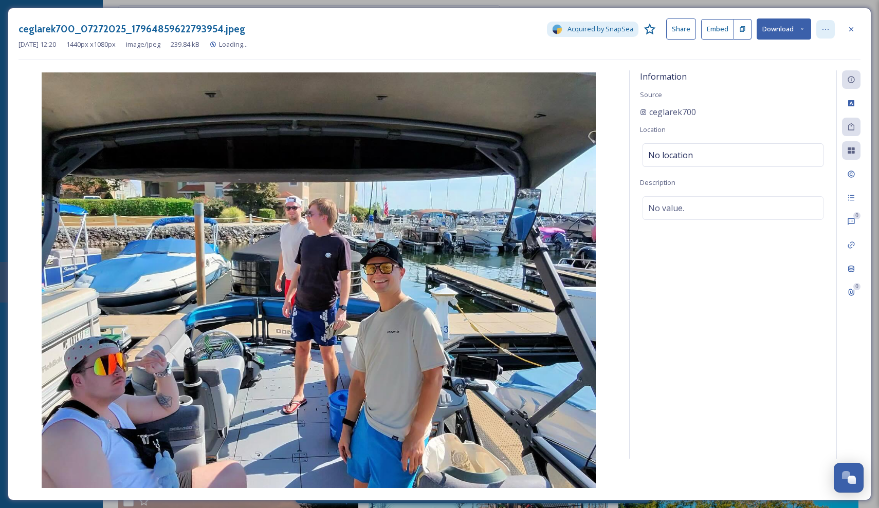
click at [830, 30] on div at bounding box center [825, 29] width 19 height 19
click at [850, 25] on icon at bounding box center [851, 29] width 8 height 8
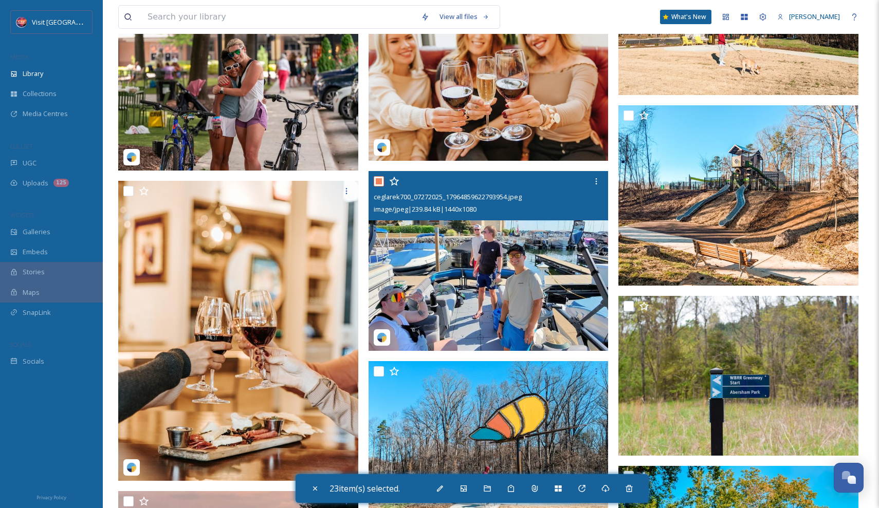
click at [525, 232] on img at bounding box center [489, 261] width 240 height 180
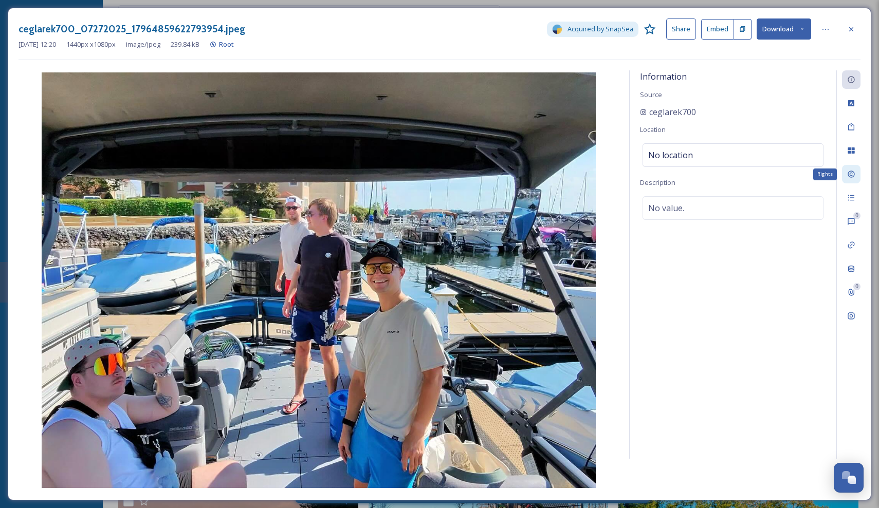
click at [849, 171] on icon at bounding box center [851, 174] width 7 height 7
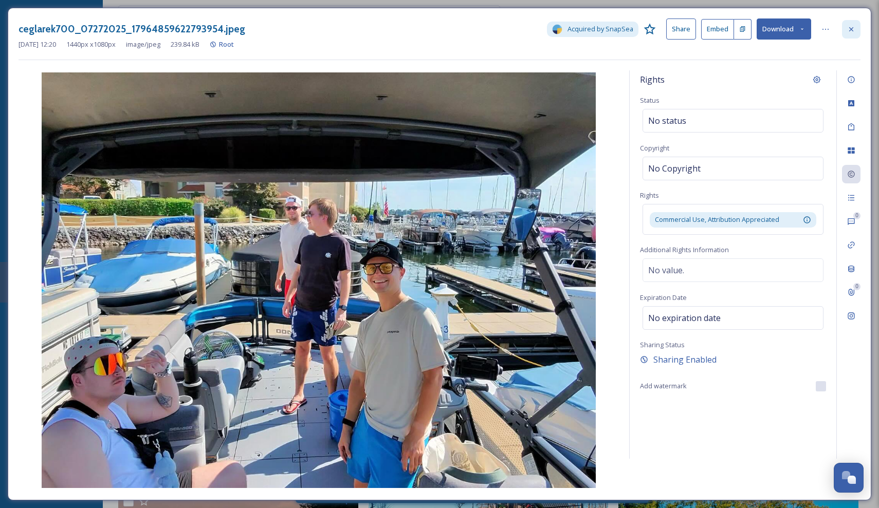
click at [849, 26] on icon at bounding box center [851, 29] width 8 height 8
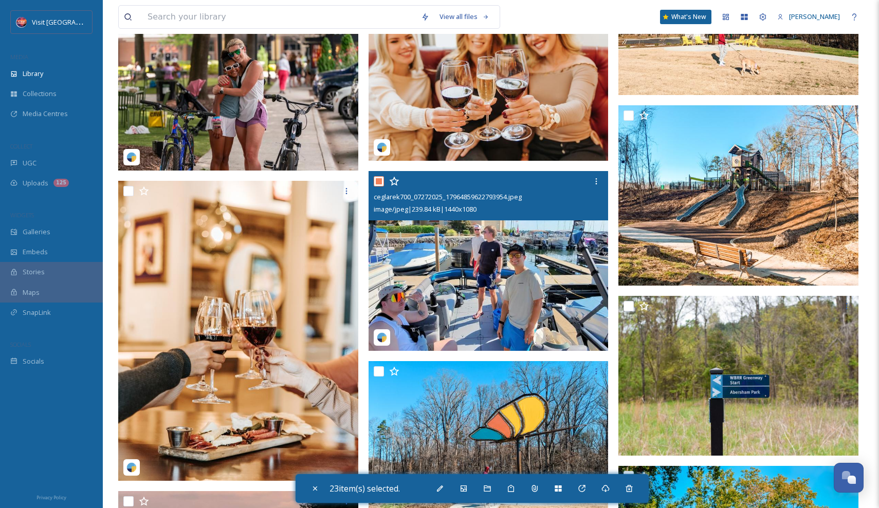
click at [380, 182] on input "checkbox" at bounding box center [379, 181] width 10 height 10
checkbox input "false"
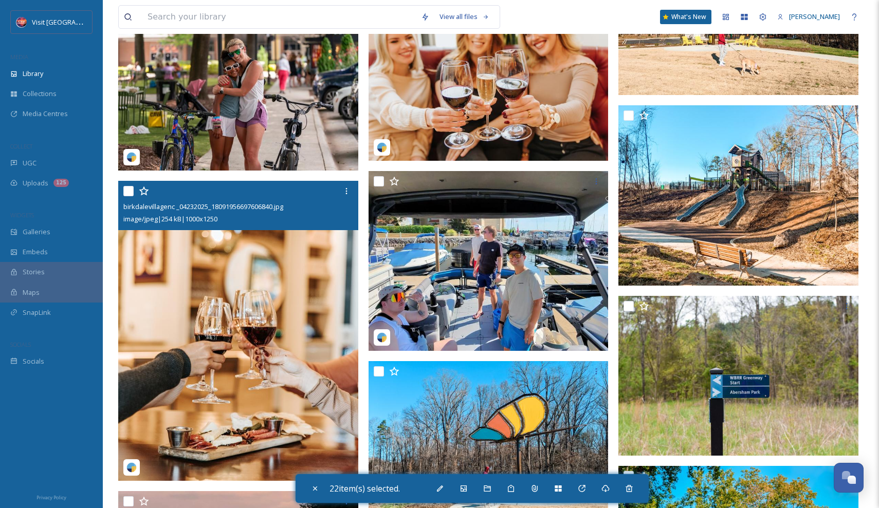
scroll to position [2505, 0]
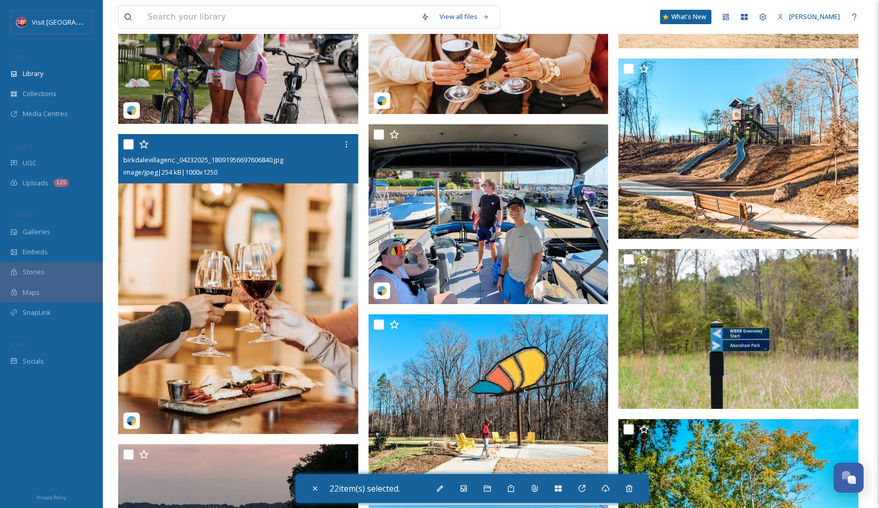
click at [191, 204] on img at bounding box center [238, 284] width 240 height 300
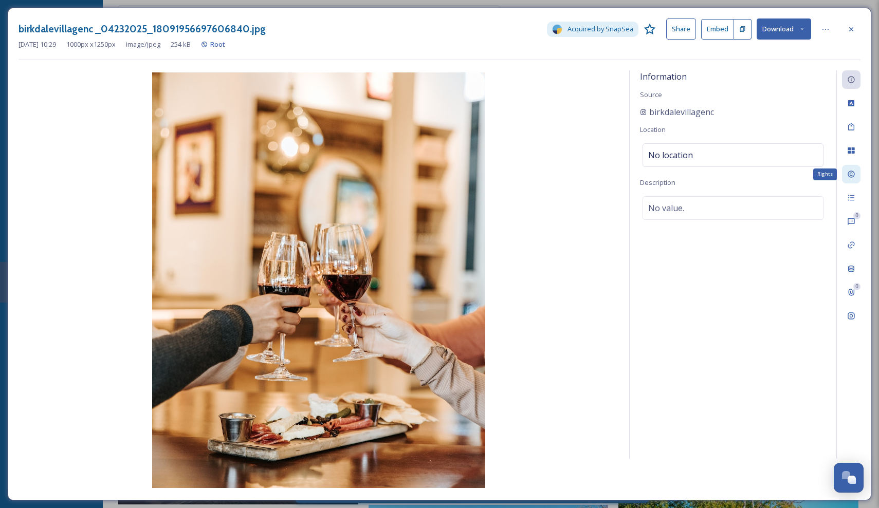
click at [850, 177] on icon at bounding box center [851, 174] width 7 height 7
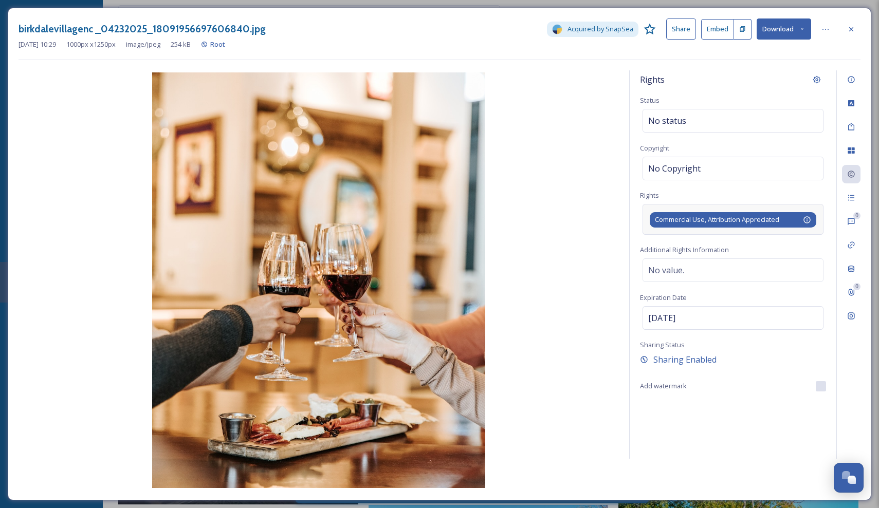
click at [772, 218] on span "Commercial Use, Attribution Appreciated" at bounding box center [717, 220] width 124 height 10
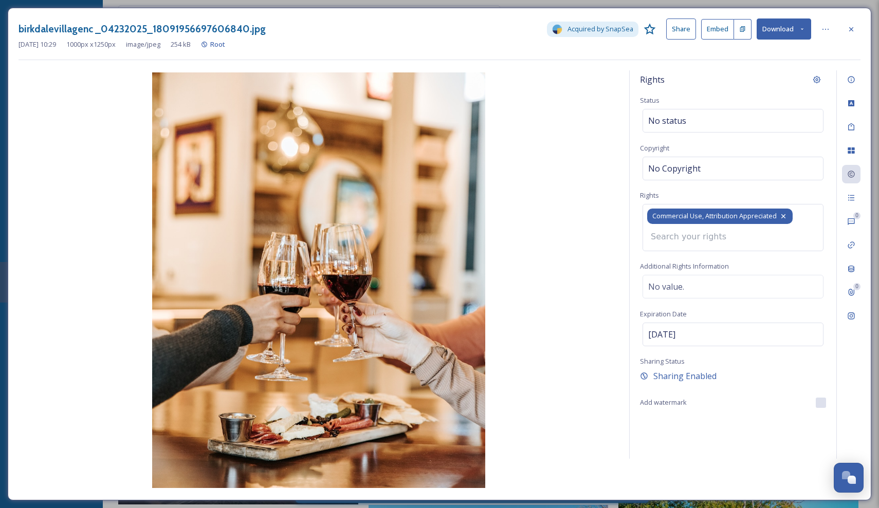
click at [787, 214] on icon at bounding box center [783, 216] width 8 height 8
click at [788, 232] on div "Commercial Use, Attribution Appreciated" at bounding box center [733, 227] width 181 height 47
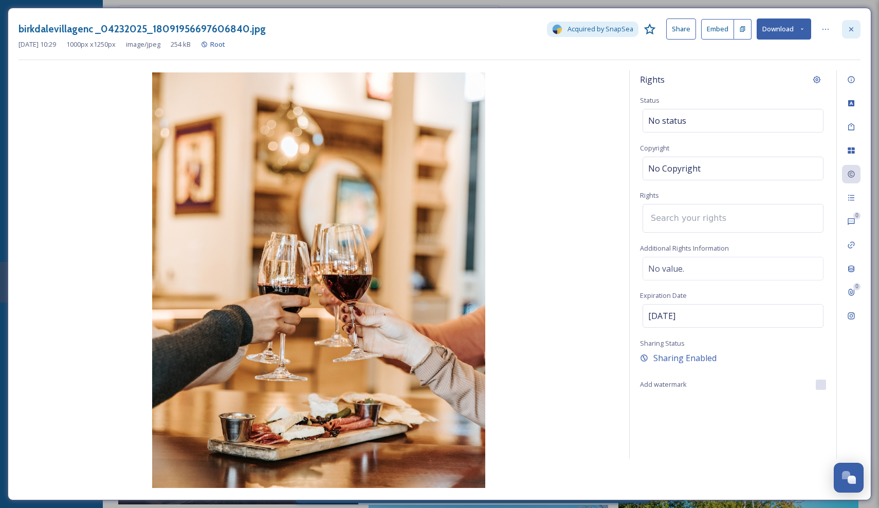
click at [852, 31] on icon at bounding box center [851, 29] width 8 height 8
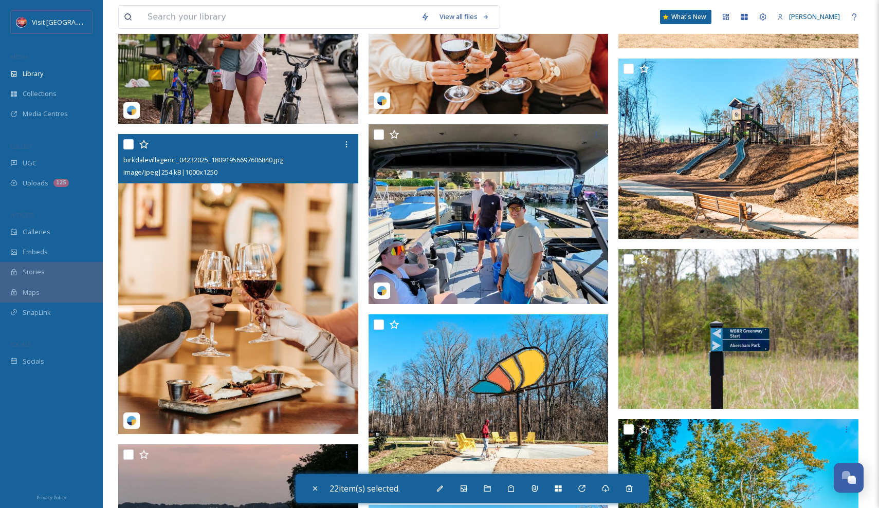
click at [130, 146] on input "checkbox" at bounding box center [128, 144] width 10 height 10
checkbox input "true"
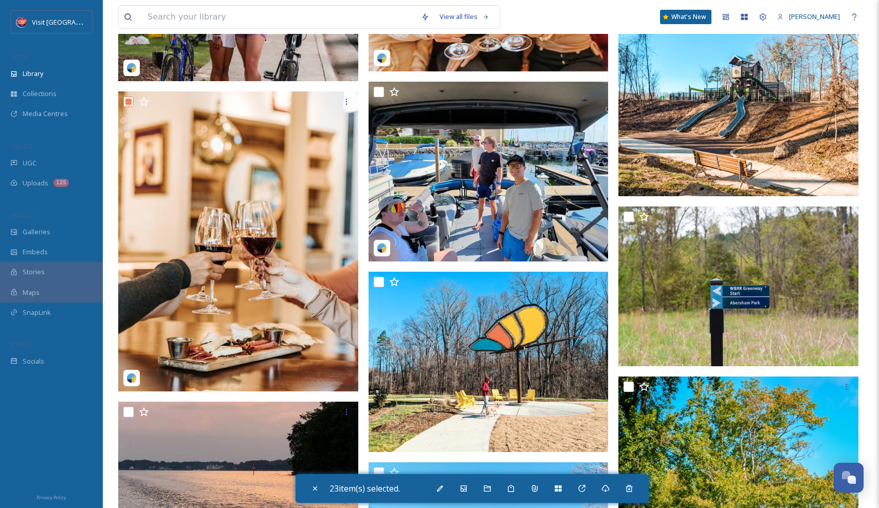
scroll to position [2565, 0]
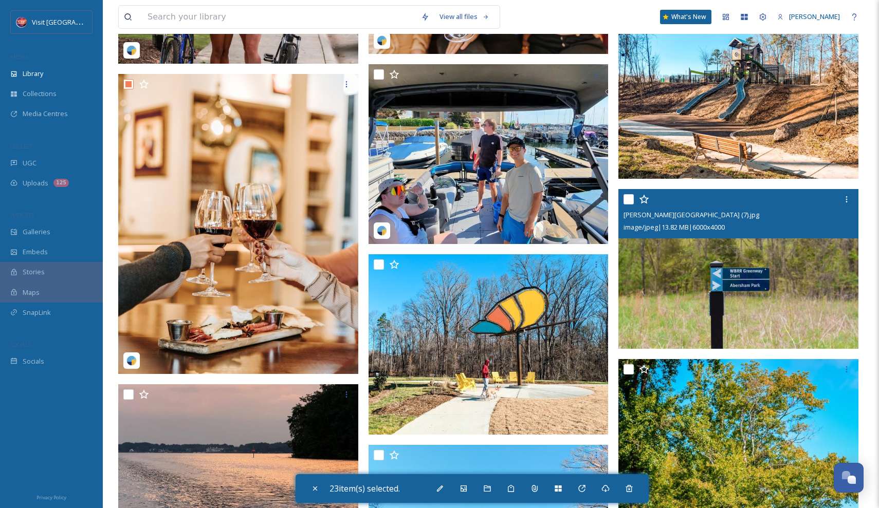
click at [734, 306] on img at bounding box center [739, 269] width 240 height 160
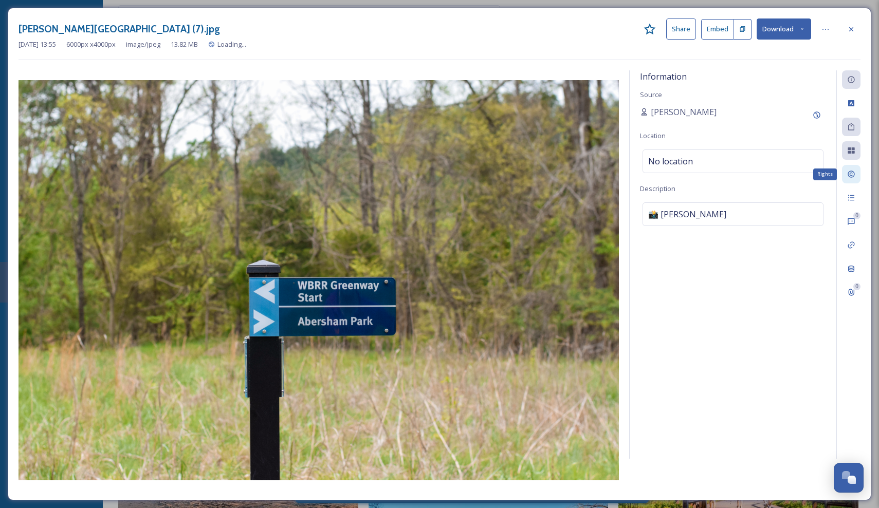
click at [859, 175] on div "Rights" at bounding box center [851, 174] width 19 height 19
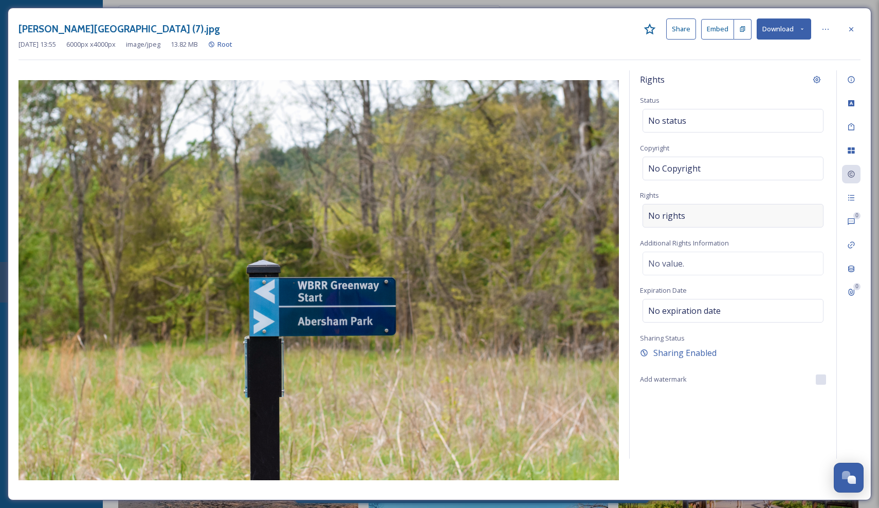
click at [732, 213] on div "No rights" at bounding box center [733, 216] width 181 height 24
click at [732, 213] on input at bounding box center [702, 218] width 113 height 23
type input "o"
type input "ri"
click at [767, 220] on div "ri Commercial Use, Attribution Appreciated" at bounding box center [733, 218] width 181 height 29
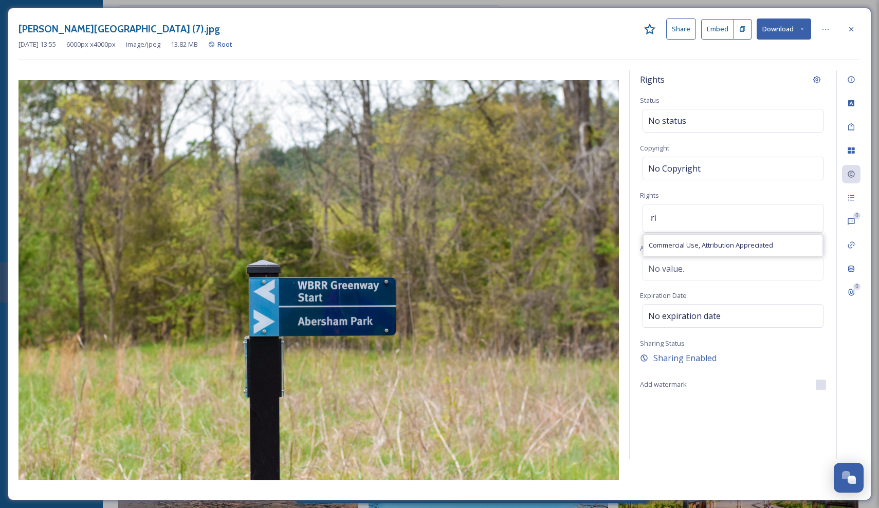
click at [767, 220] on div "ri Commercial Use, Attribution Appreciated" at bounding box center [733, 218] width 181 height 29
click at [851, 28] on icon at bounding box center [851, 29] width 4 height 4
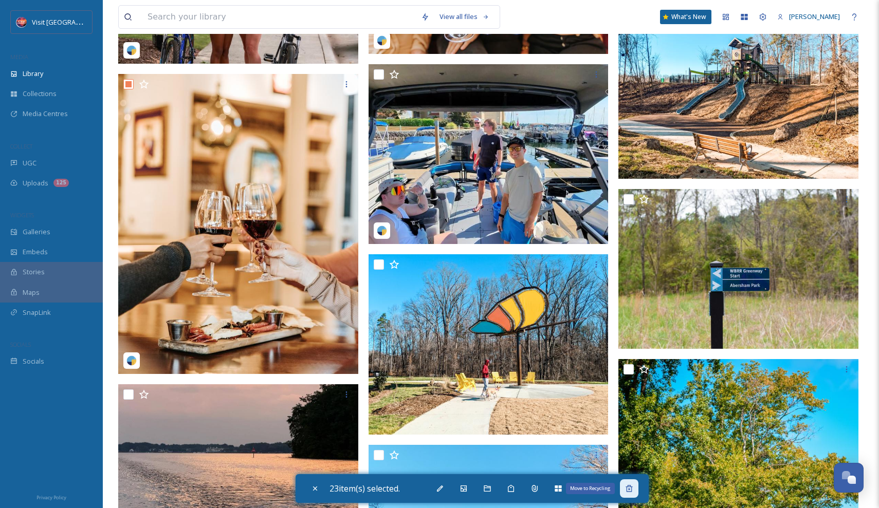
click at [633, 485] on icon at bounding box center [629, 489] width 8 height 8
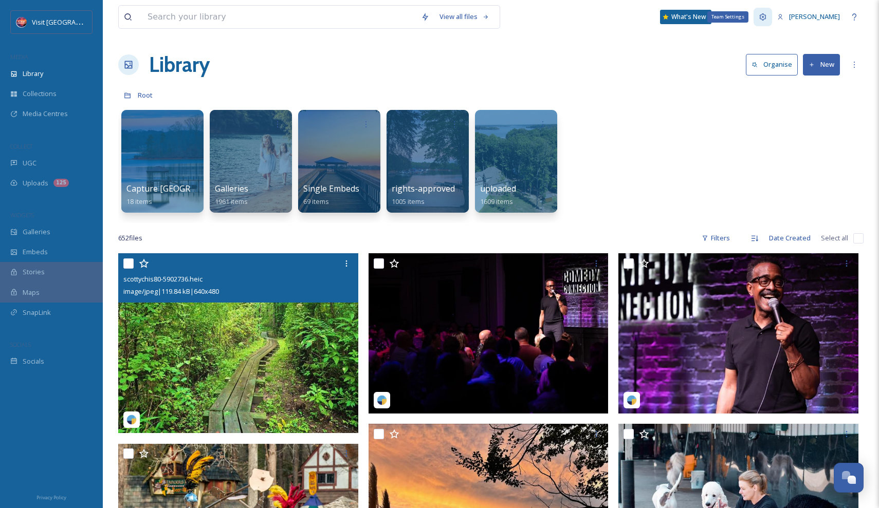
click at [767, 17] on icon at bounding box center [763, 17] width 8 height 8
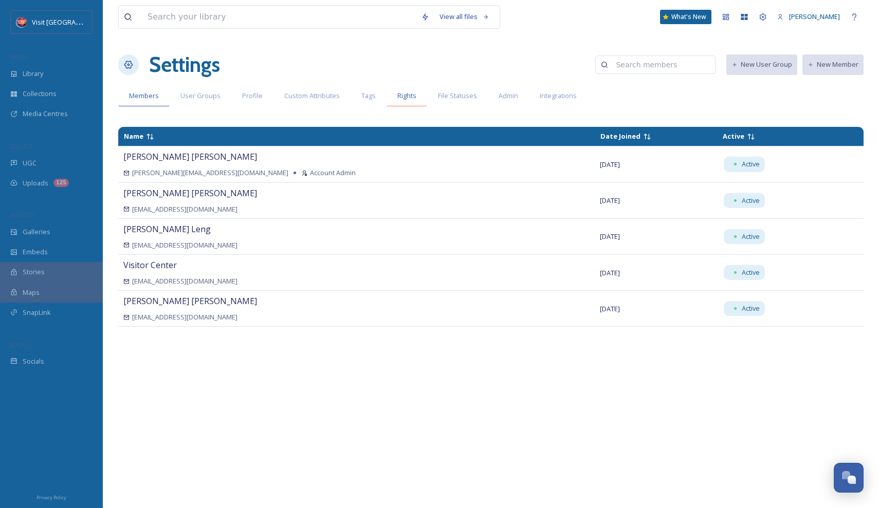
click at [404, 99] on span "Rights" at bounding box center [406, 96] width 19 height 10
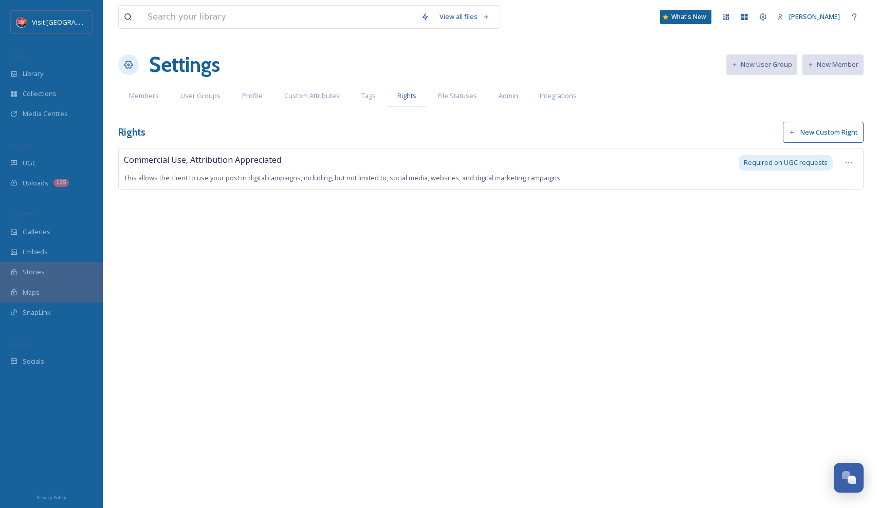
click at [802, 136] on button "New Custom Right" at bounding box center [823, 132] width 81 height 21
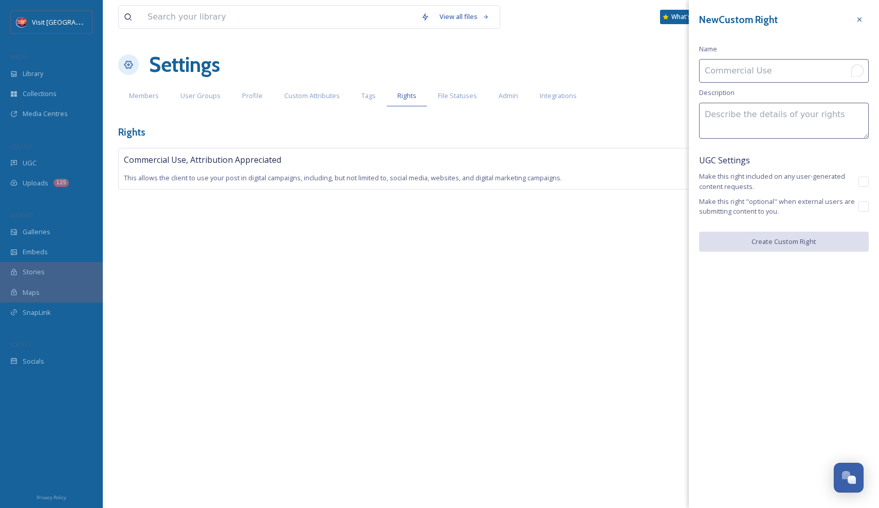
click at [765, 69] on input at bounding box center [784, 71] width 170 height 24
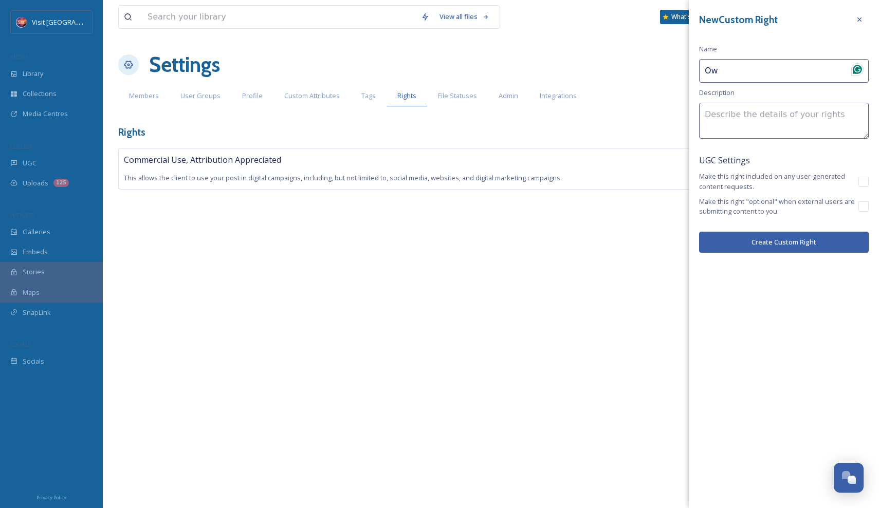
type input "O"
type input "Rights Owned"
click at [803, 125] on textarea at bounding box center [784, 121] width 170 height 36
type textarea "I"
drag, startPoint x: 830, startPoint y: 123, endPoint x: 688, endPoint y: 113, distance: 142.8
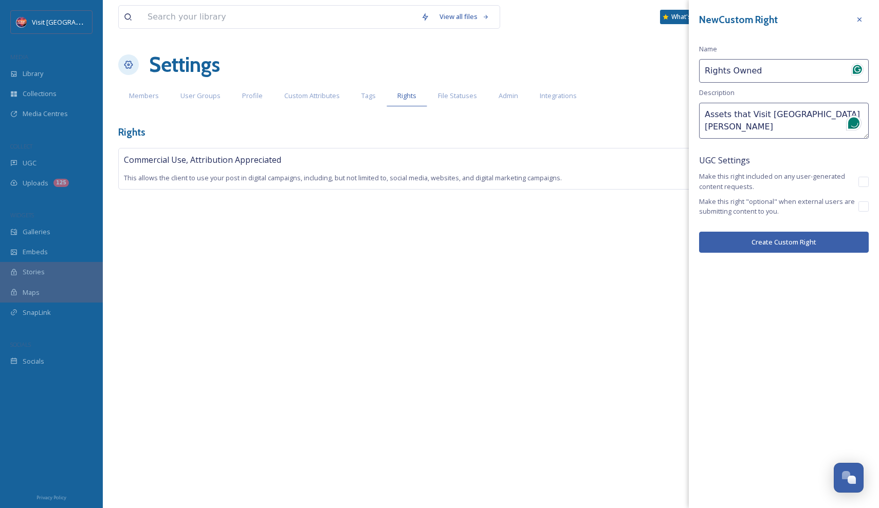
click at [688, 113] on div "View all files What's New [PERSON_NAME] Settings New User Group New Member Memb…" at bounding box center [491, 254] width 776 height 508
type textarea "Visit Lake Norman's owned assets."
click at [805, 242] on button "Create Custom Right" at bounding box center [784, 242] width 170 height 21
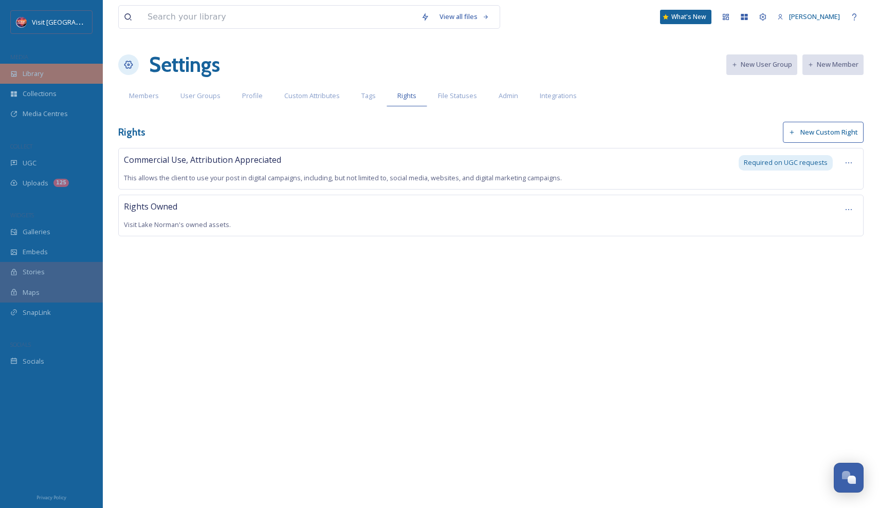
click at [54, 77] on div "Library" at bounding box center [51, 74] width 103 height 20
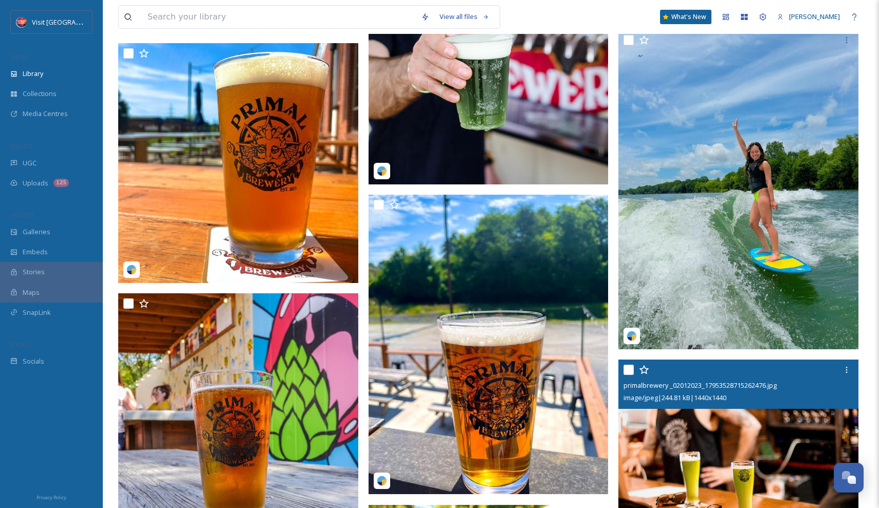
scroll to position [4707, 0]
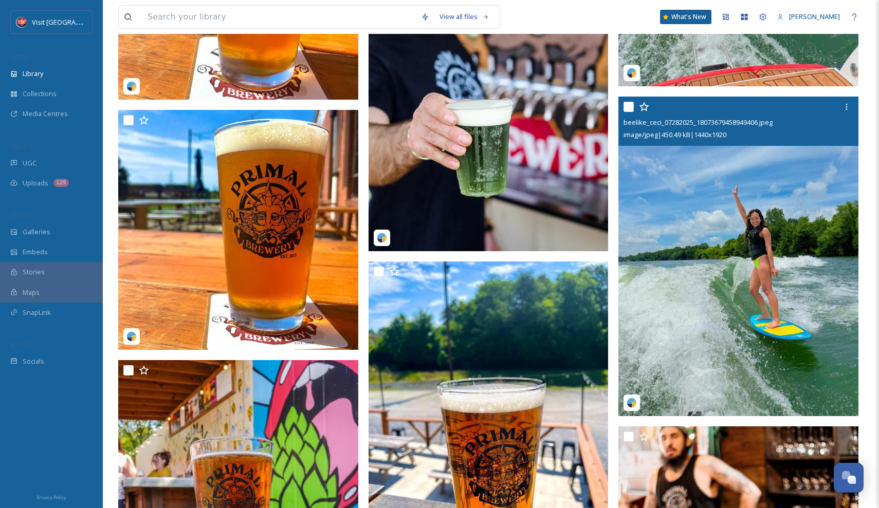
click at [755, 242] on img at bounding box center [739, 257] width 240 height 320
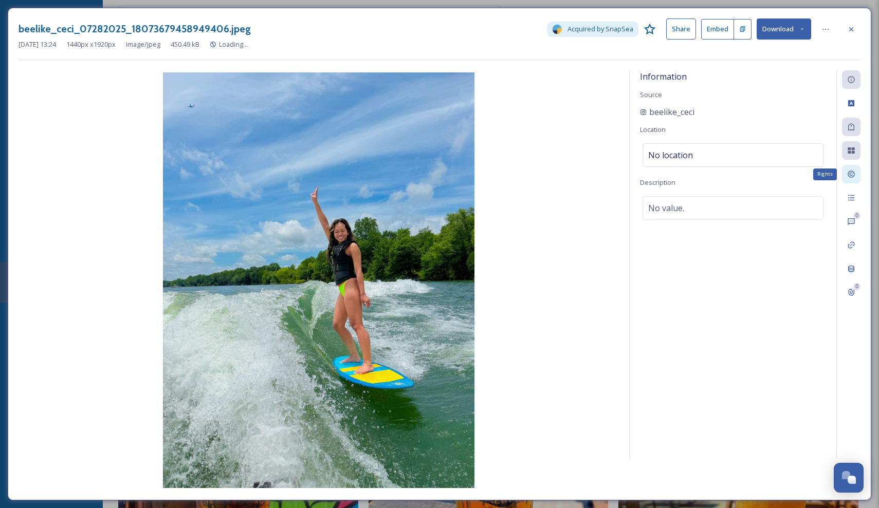
click at [854, 172] on icon at bounding box center [851, 174] width 8 height 8
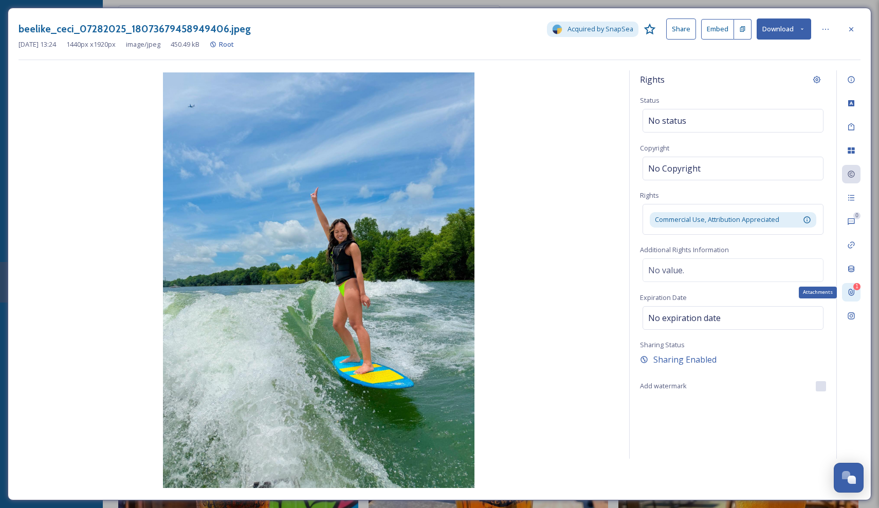
click at [857, 291] on div "1 Attachments" at bounding box center [851, 292] width 19 height 19
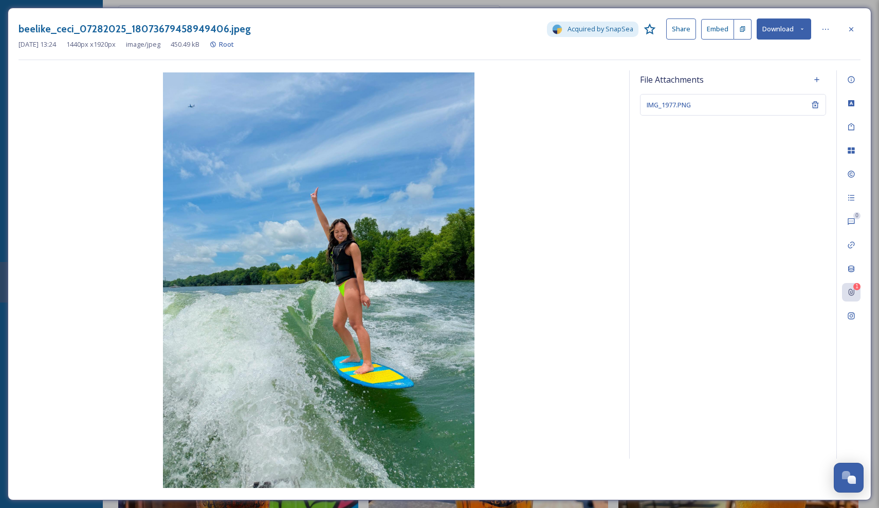
click at [691, 111] on div "IMG_1977.PNG" at bounding box center [733, 105] width 186 height 22
click at [680, 106] on span "IMG_1977.PNG" at bounding box center [669, 104] width 44 height 9
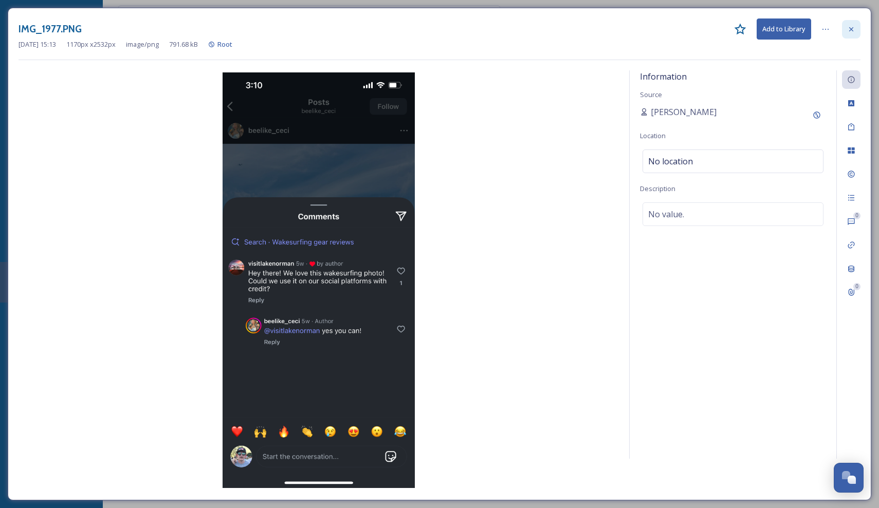
click at [850, 31] on icon at bounding box center [851, 29] width 8 height 8
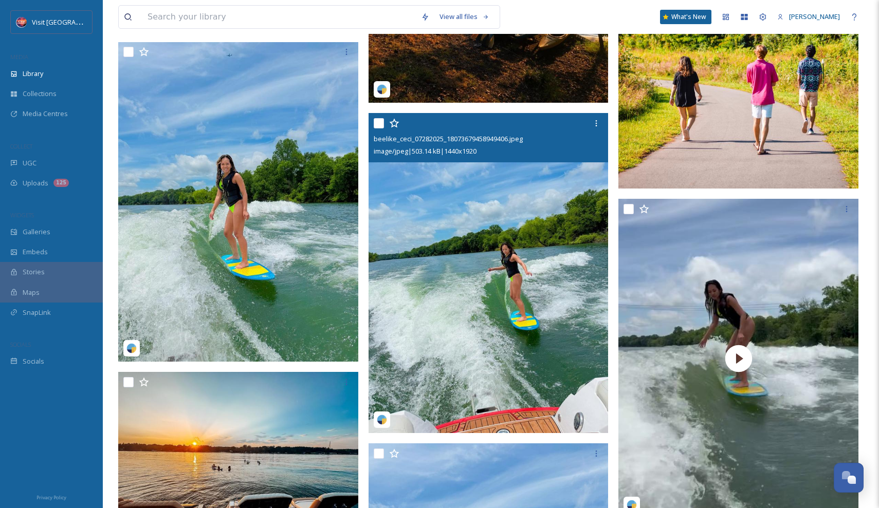
scroll to position [3942, 0]
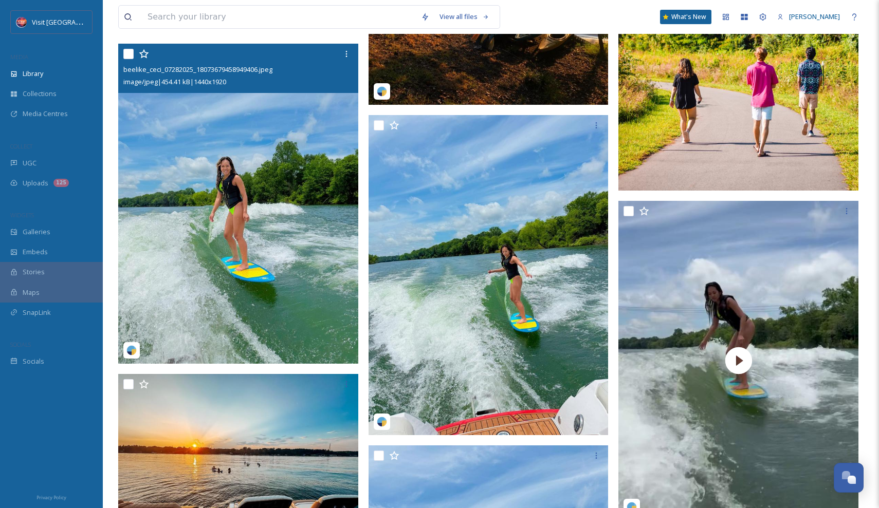
click at [204, 276] on img at bounding box center [238, 204] width 240 height 320
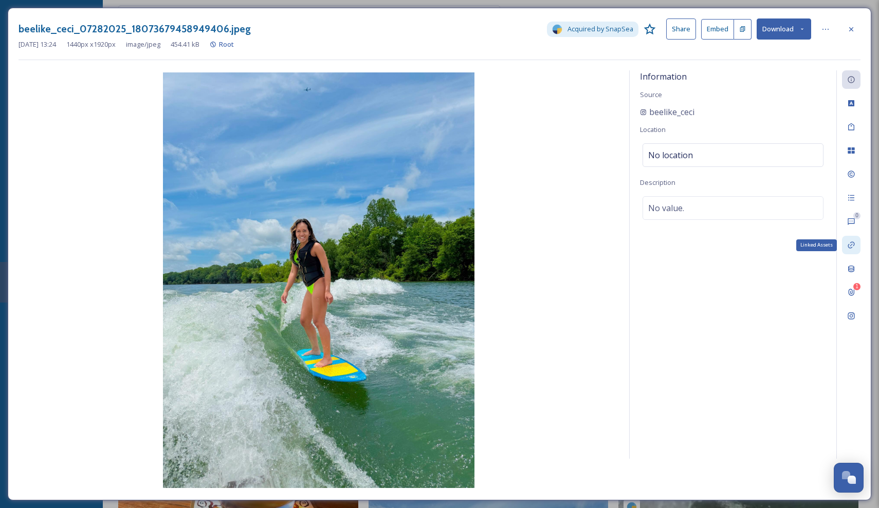
click at [853, 249] on div "Linked Assets" at bounding box center [851, 245] width 19 height 19
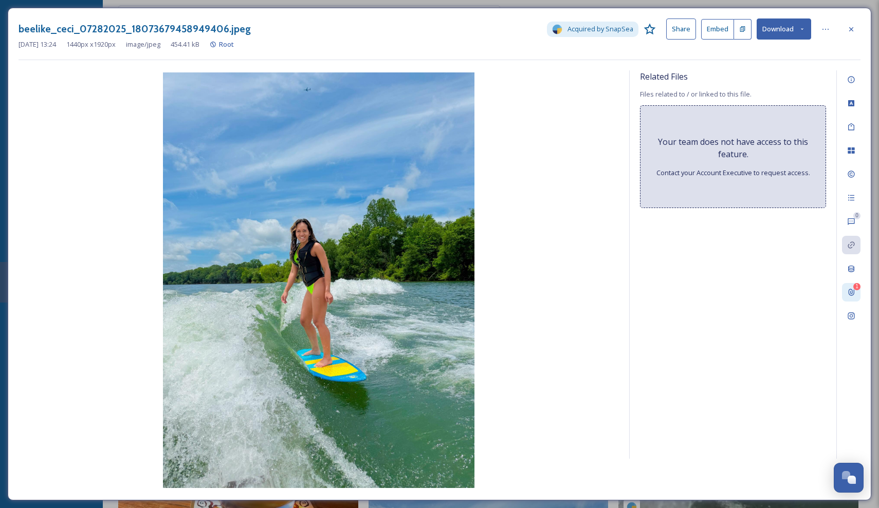
click at [853, 293] on icon at bounding box center [851, 292] width 8 height 8
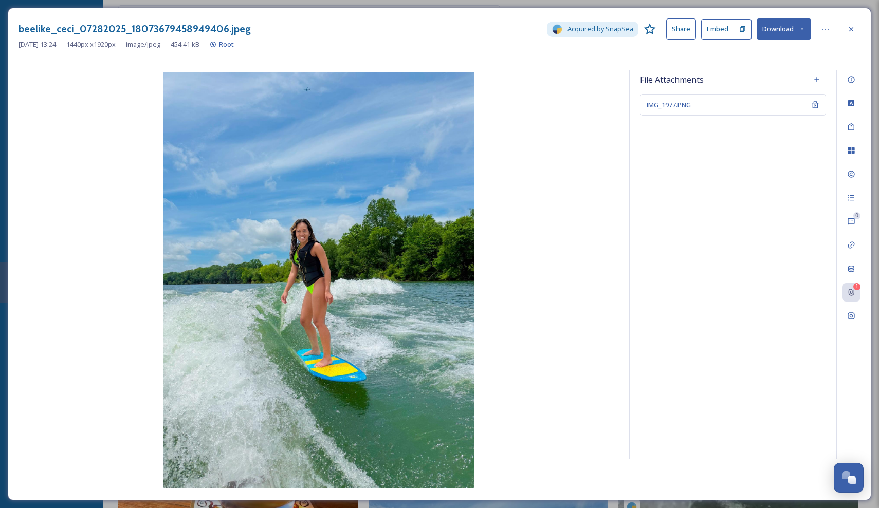
click at [678, 107] on span "IMG_1977.PNG" at bounding box center [669, 104] width 44 height 9
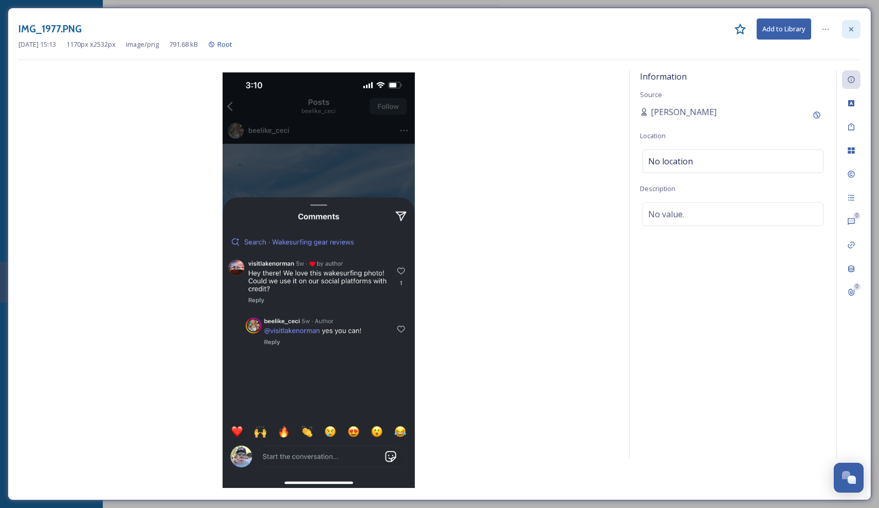
click at [853, 26] on icon at bounding box center [851, 29] width 8 height 8
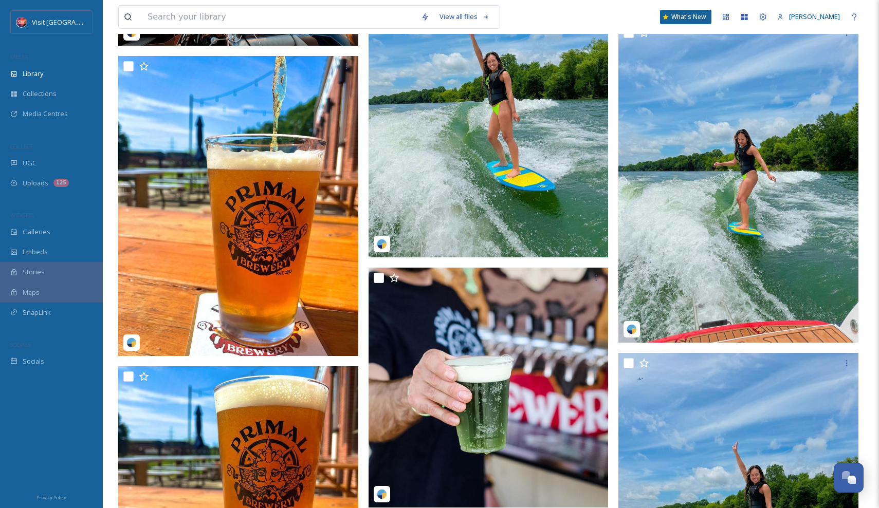
scroll to position [4404, 0]
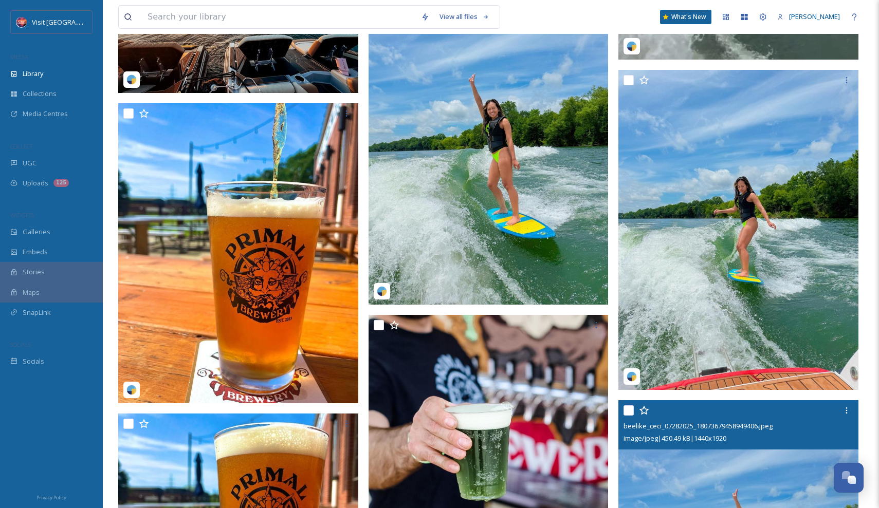
click at [631, 410] on input "checkbox" at bounding box center [629, 411] width 10 height 10
checkbox input "true"
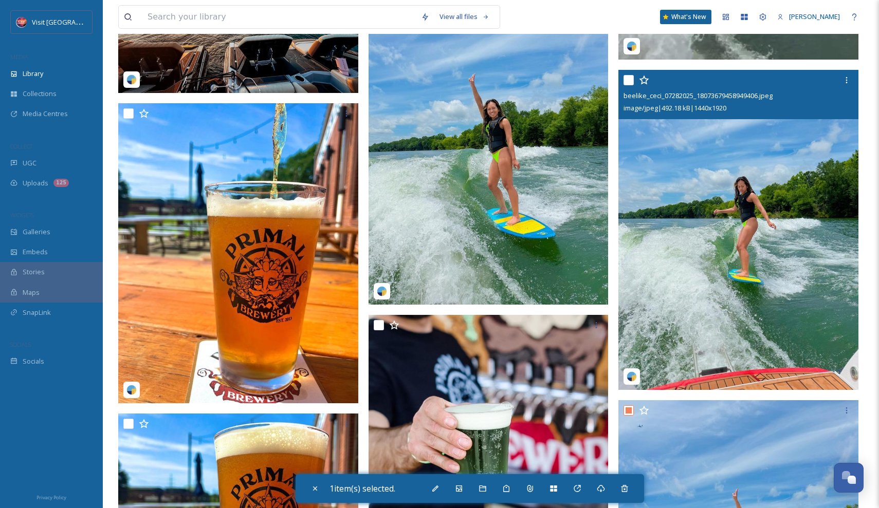
click at [628, 78] on input "checkbox" at bounding box center [629, 80] width 10 height 10
checkbox input "true"
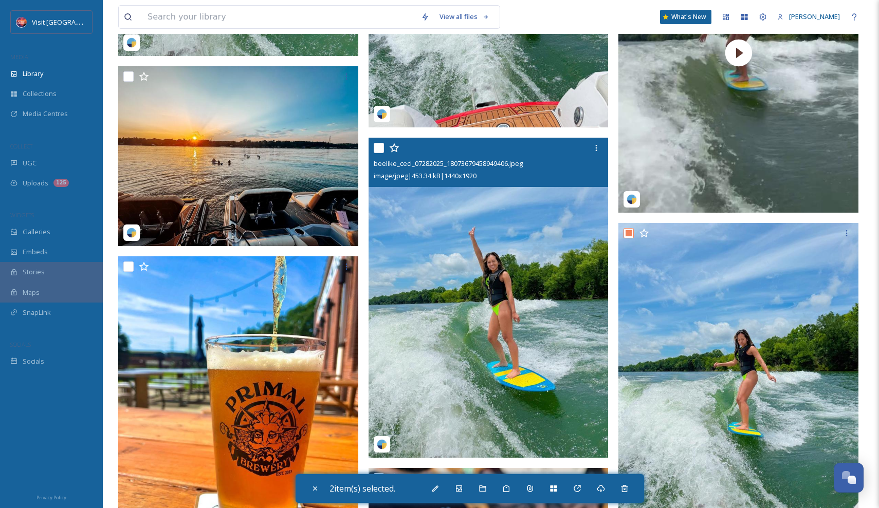
scroll to position [4079, 0]
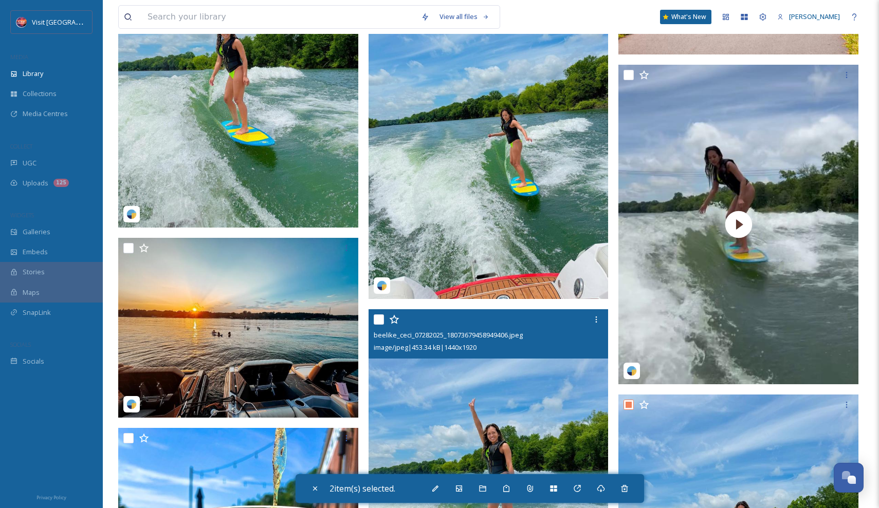
click at [380, 319] on input "checkbox" at bounding box center [379, 320] width 10 height 10
checkbox input "true"
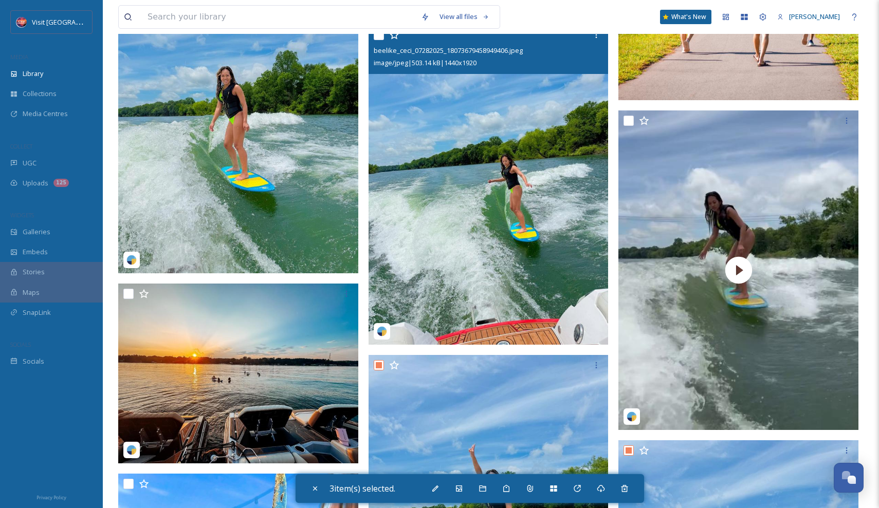
scroll to position [3997, 0]
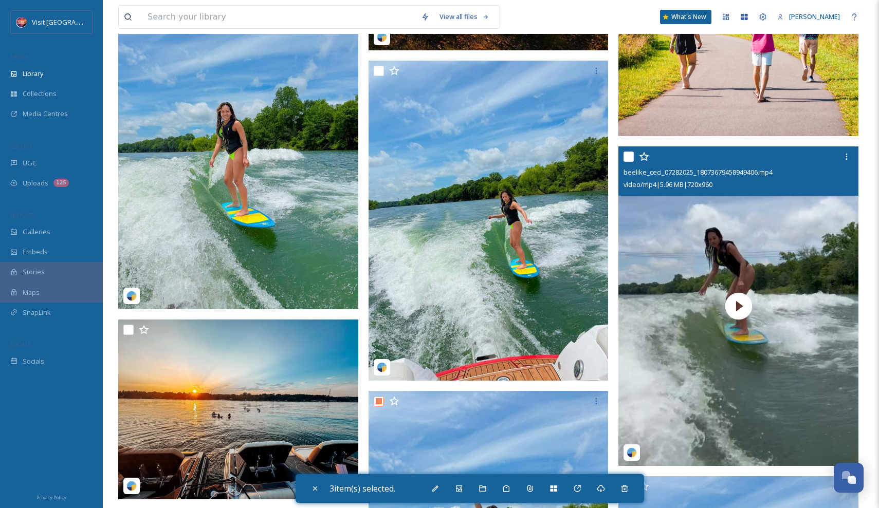
click at [626, 157] on input "checkbox" at bounding box center [629, 157] width 10 height 10
checkbox input "true"
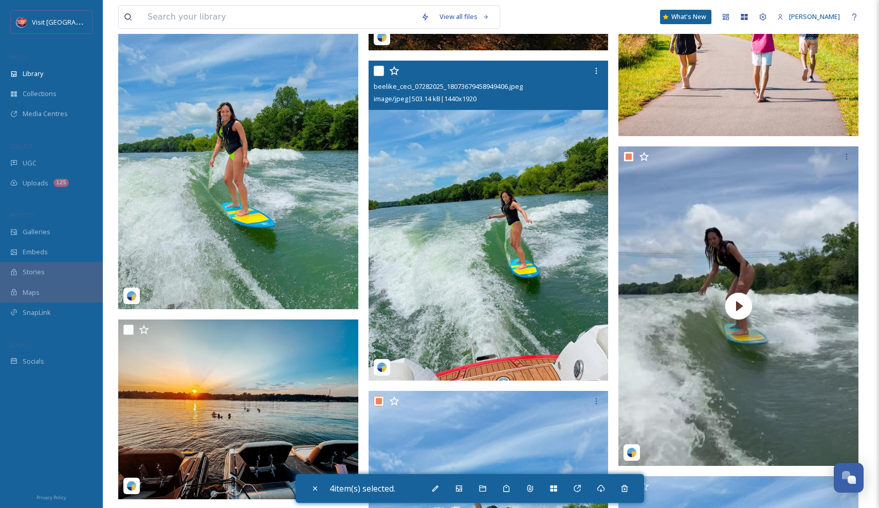
click at [372, 68] on div "beelike_ceci_07282025_18073679458949406.jpeg image/jpeg | 503.14 kB | 1440 x 19…" at bounding box center [489, 85] width 240 height 49
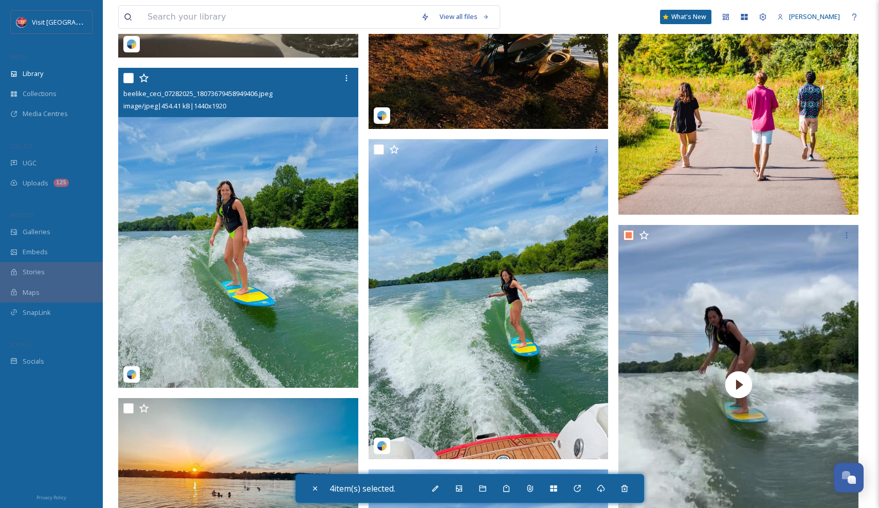
scroll to position [3872, 0]
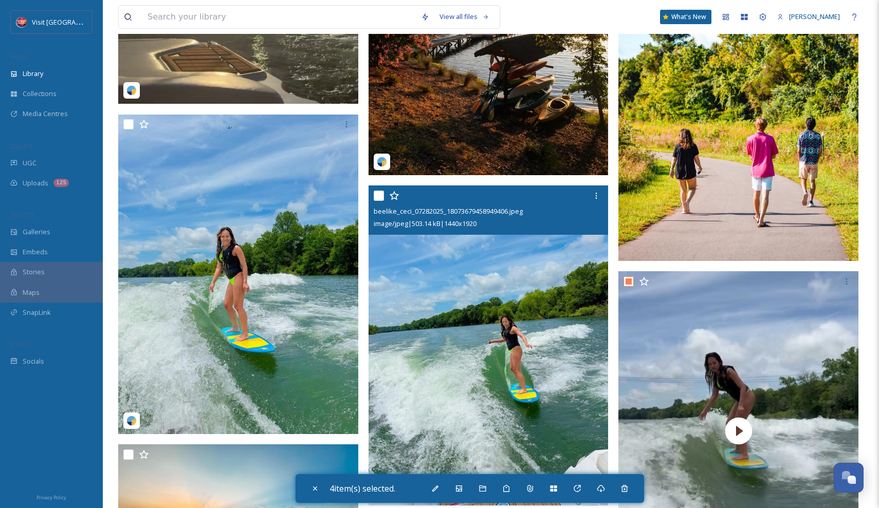
click at [378, 196] on input "checkbox" at bounding box center [379, 196] width 10 height 10
checkbox input "true"
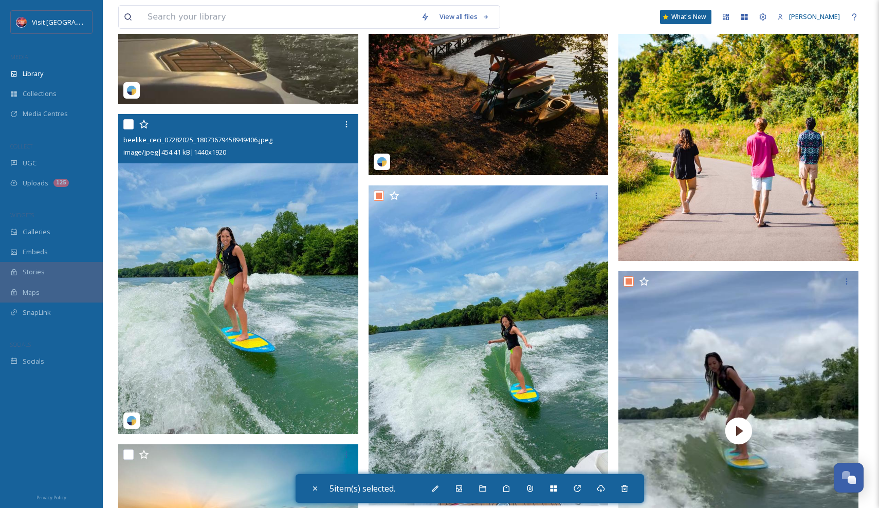
click at [128, 121] on input "checkbox" at bounding box center [128, 124] width 10 height 10
checkbox input "true"
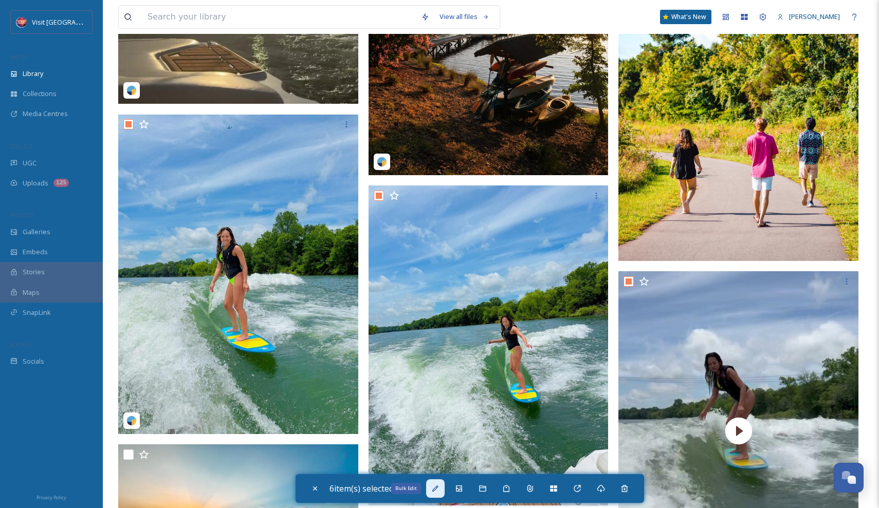
click at [439, 489] on icon at bounding box center [435, 489] width 8 height 8
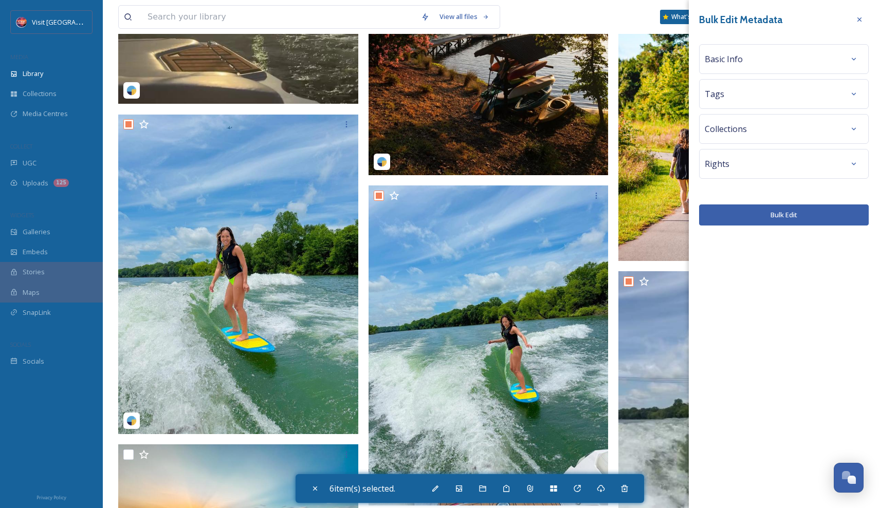
click at [812, 61] on div "Basic Info" at bounding box center [784, 59] width 158 height 19
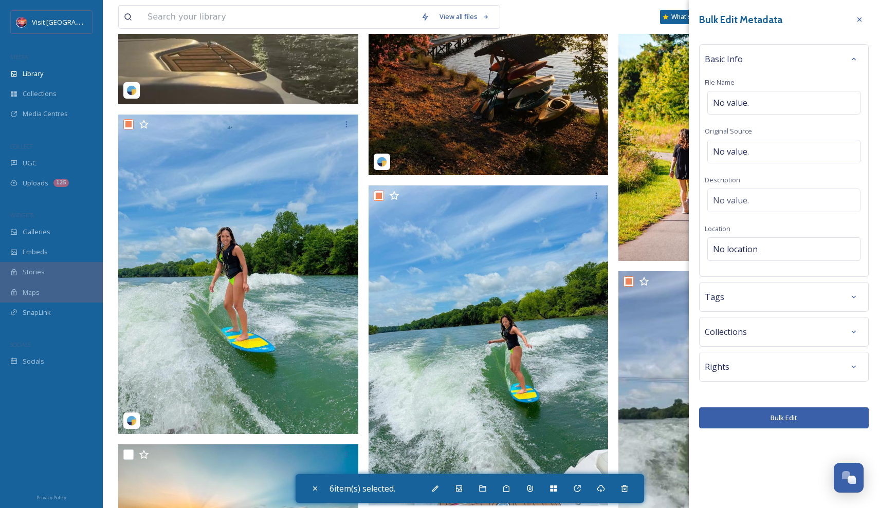
click at [837, 359] on div "Rights" at bounding box center [784, 367] width 158 height 19
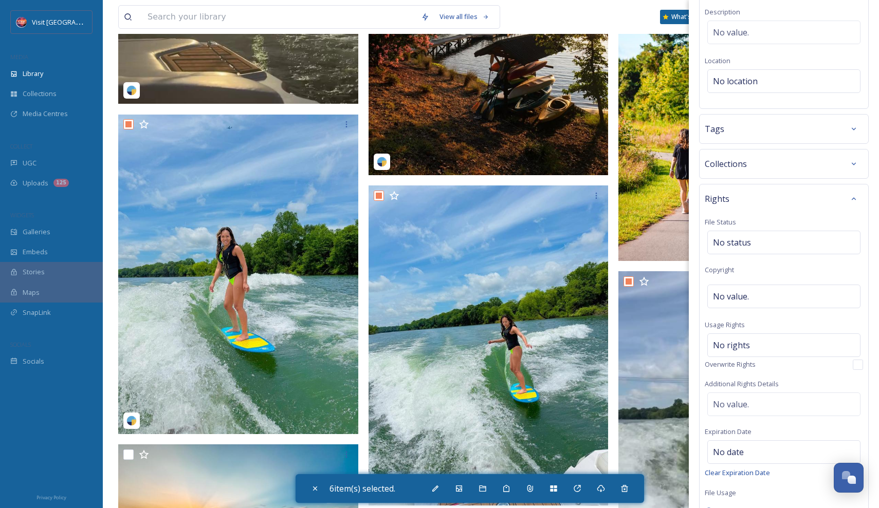
scroll to position [170, 0]
click at [772, 347] on div "No rights" at bounding box center [783, 344] width 153 height 24
click at [758, 349] on input at bounding box center [767, 346] width 113 height 23
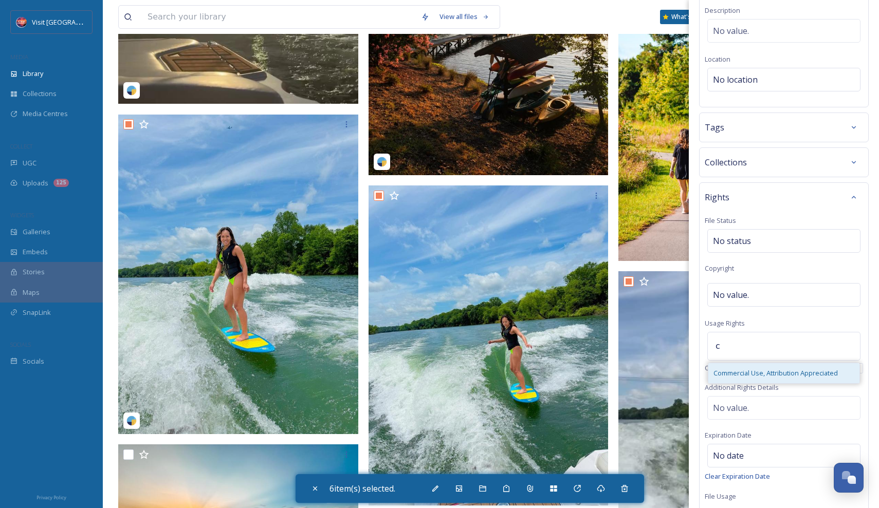
type input "c"
click at [760, 366] on div "Commercial Use, Attribution Appreciated" at bounding box center [783, 373] width 151 height 20
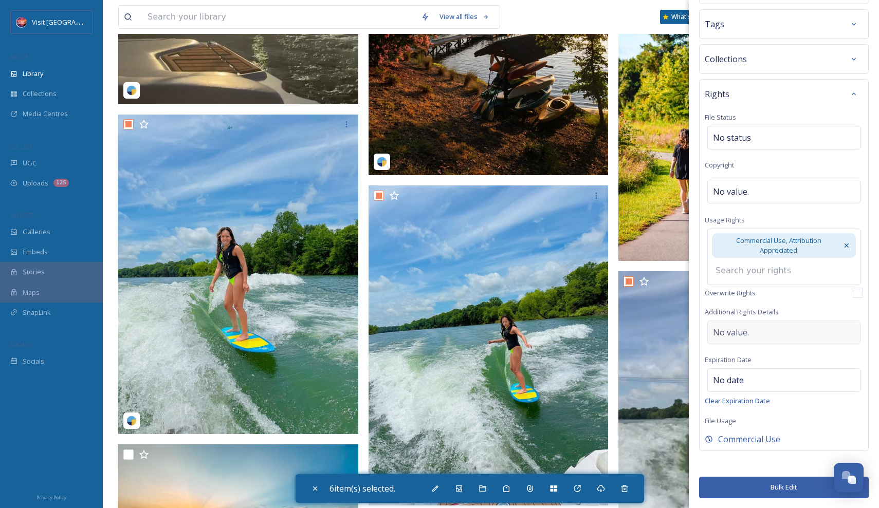
scroll to position [272, 0]
click at [742, 484] on button "Bulk Edit" at bounding box center [784, 488] width 170 height 21
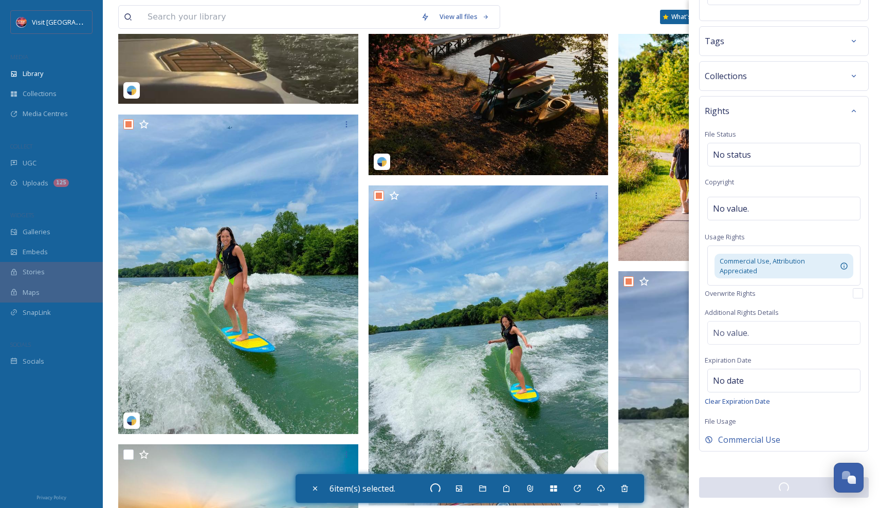
scroll to position [256, 0]
checkbox input "false"
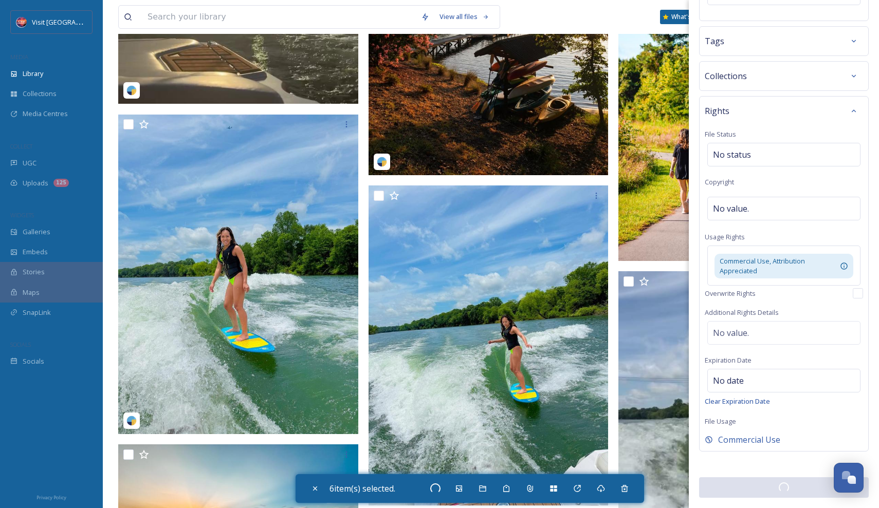
checkbox input "false"
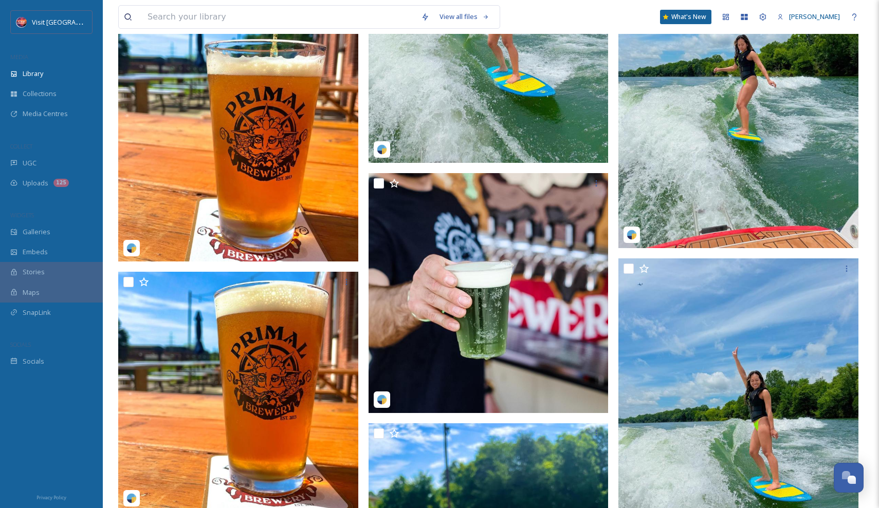
scroll to position [4816, 0]
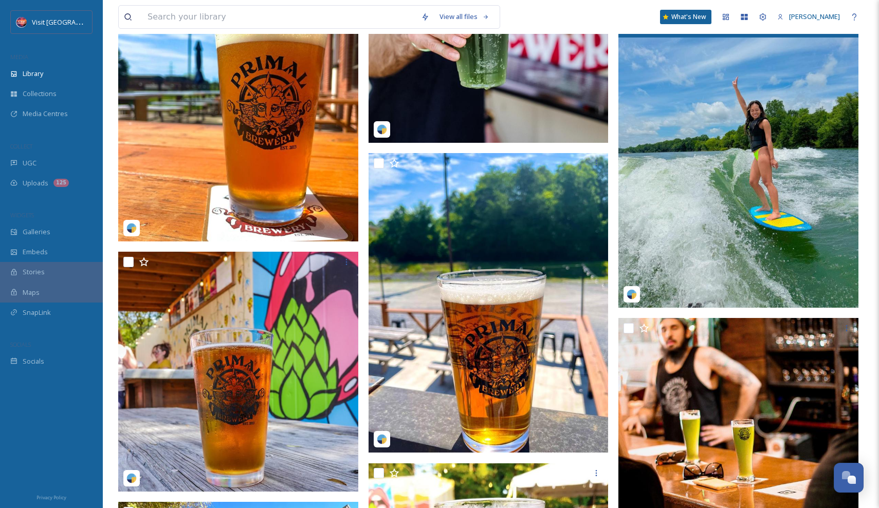
click at [699, 225] on img at bounding box center [739, 148] width 240 height 320
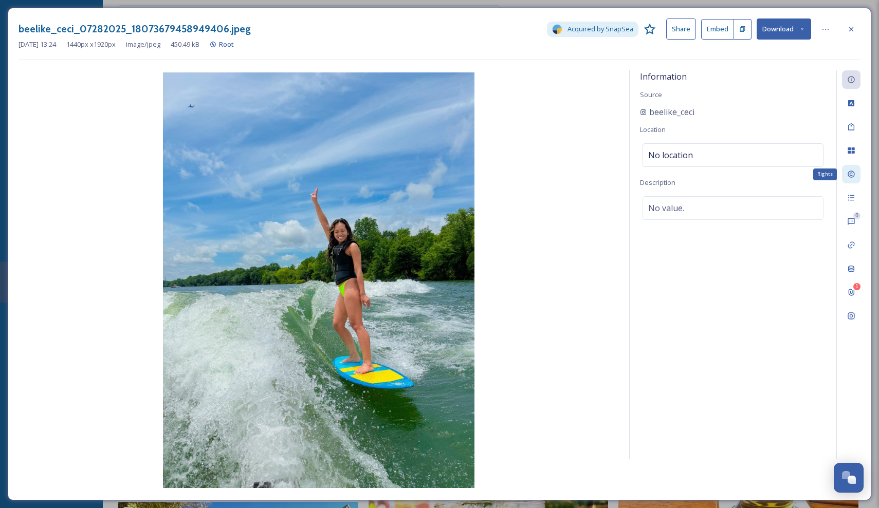
click at [850, 177] on icon at bounding box center [851, 174] width 8 height 8
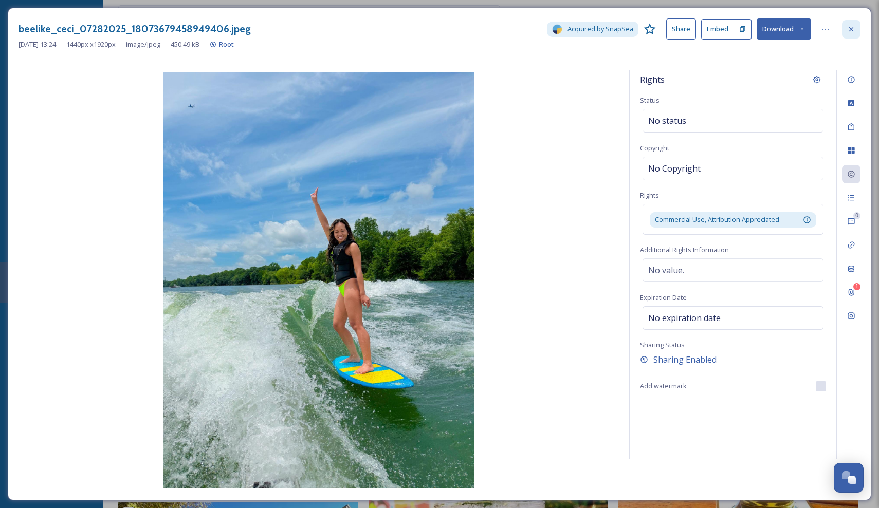
click at [856, 23] on div at bounding box center [851, 29] width 19 height 19
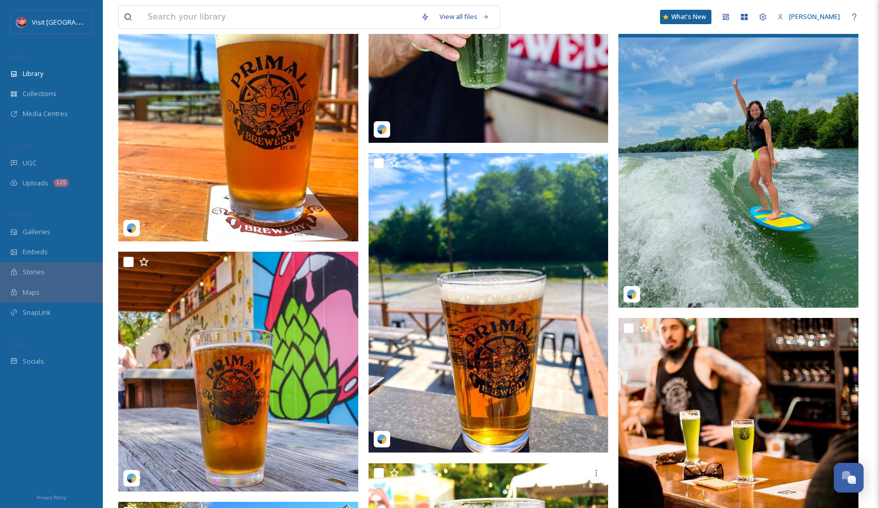
scroll to position [4838, 0]
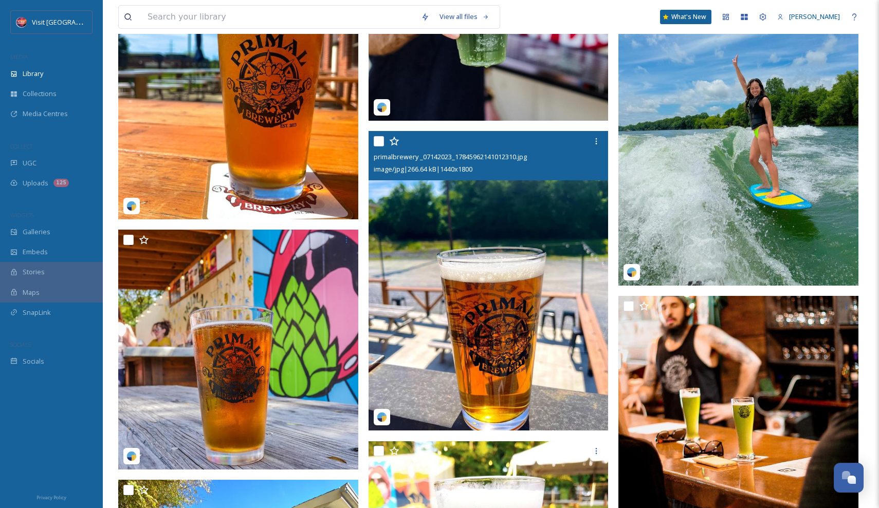
click at [575, 245] on img at bounding box center [489, 281] width 240 height 300
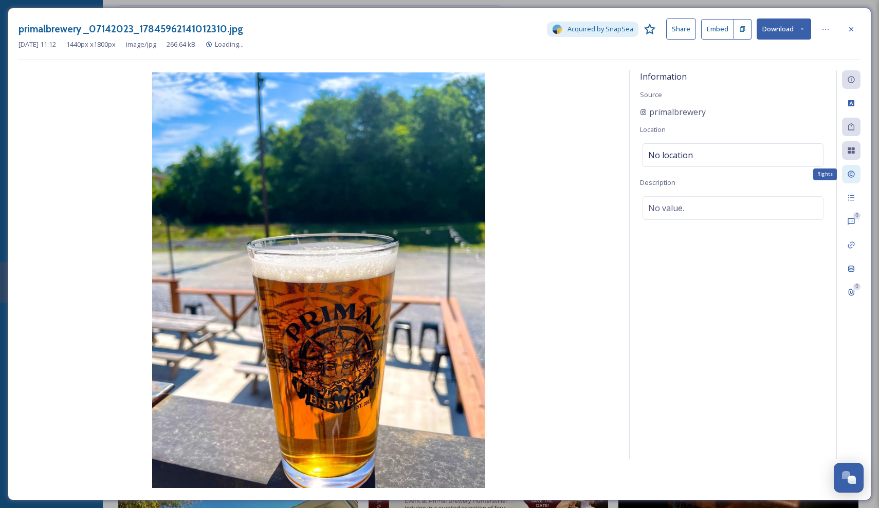
click at [853, 179] on div "Rights" at bounding box center [851, 174] width 19 height 19
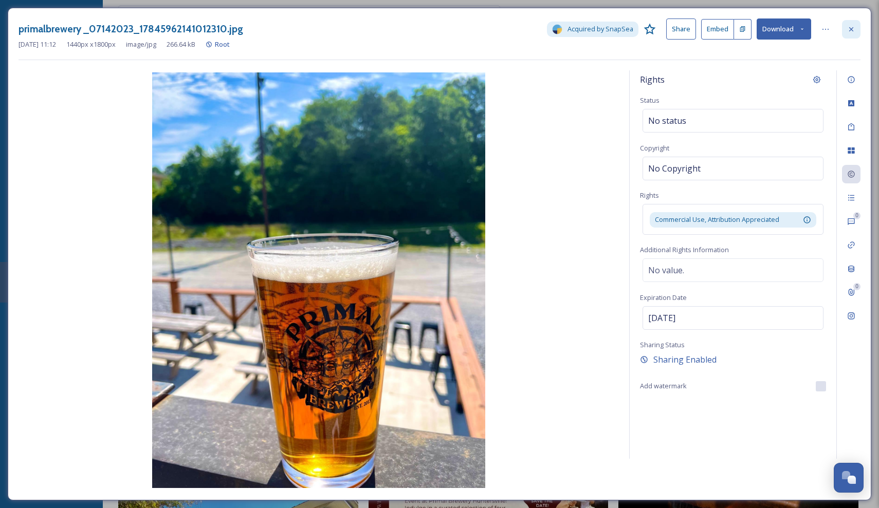
click at [851, 22] on div at bounding box center [851, 29] width 19 height 19
